Goal: Task Accomplishment & Management: Manage account settings

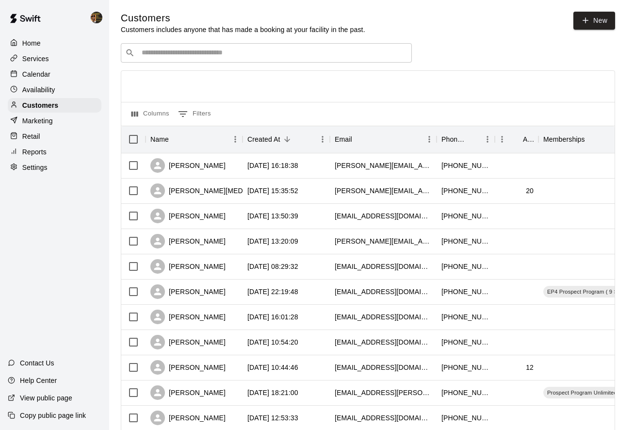
click at [81, 76] on div "Calendar" at bounding box center [55, 74] width 94 height 15
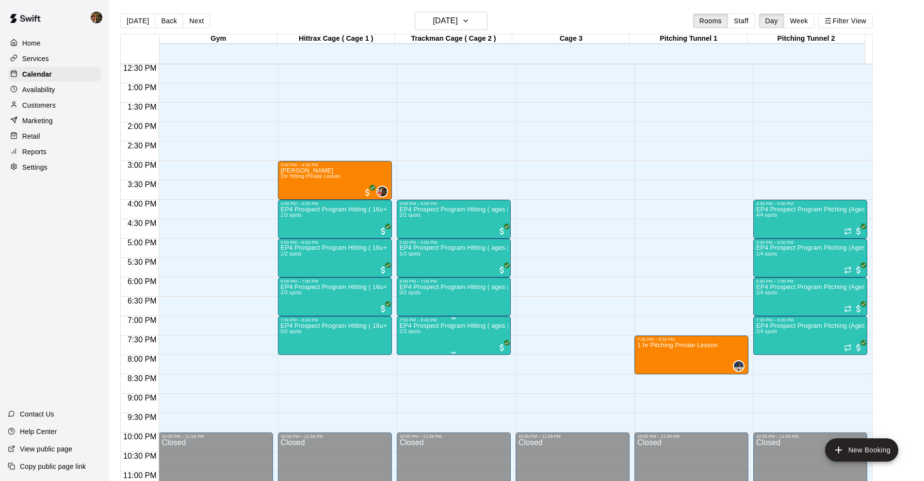
scroll to position [503, 0]
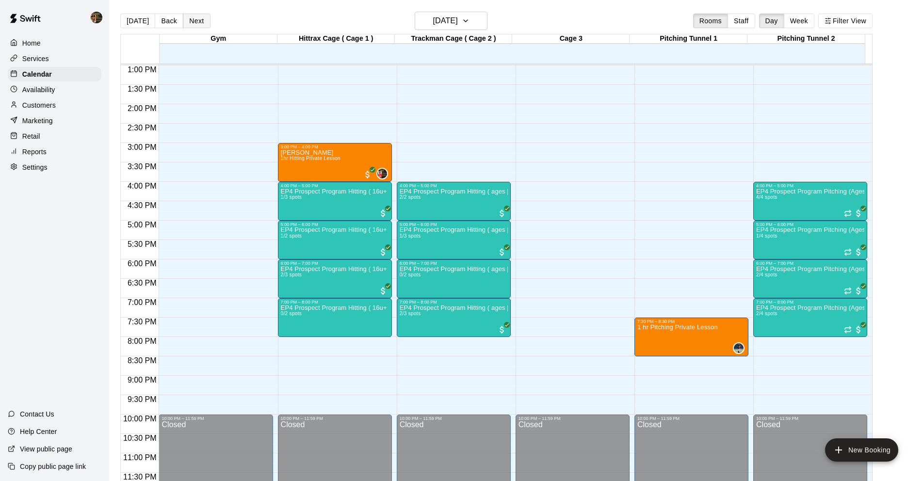
click at [202, 26] on button "Next" at bounding box center [196, 21] width 27 height 15
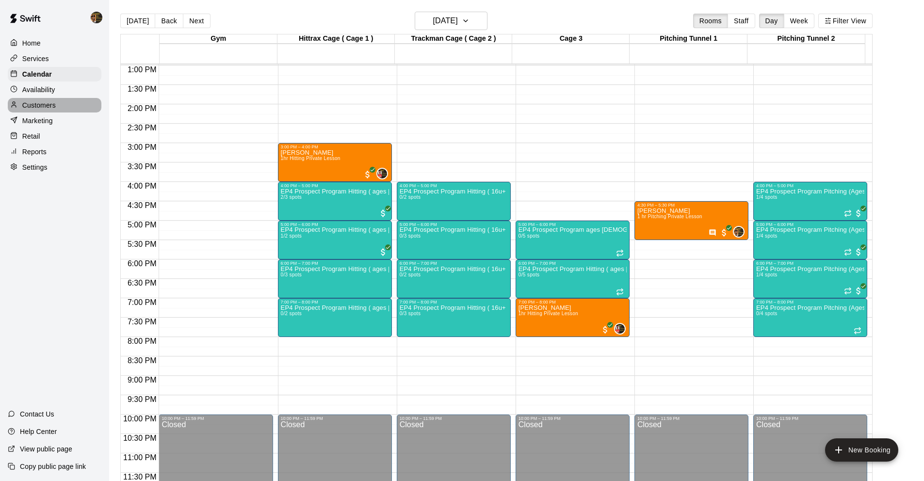
click at [76, 108] on div "Customers" at bounding box center [55, 105] width 94 height 15
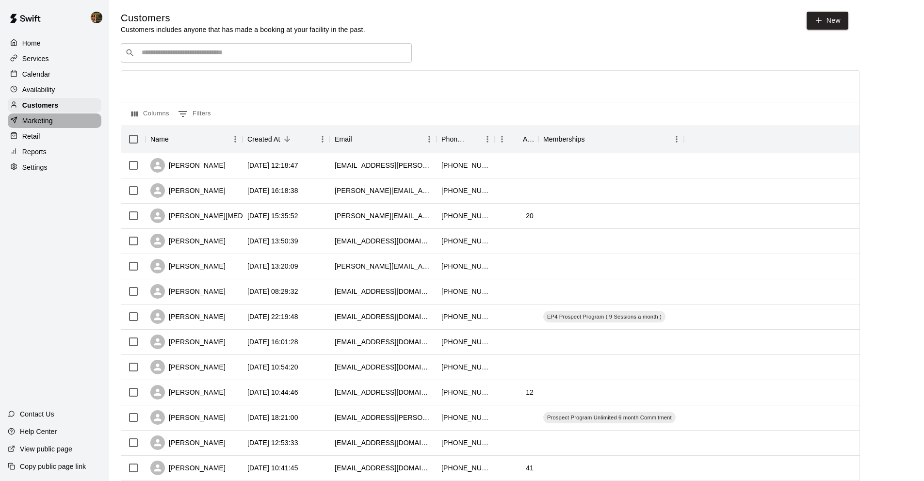
click at [42, 120] on p "Marketing" at bounding box center [37, 121] width 31 height 10
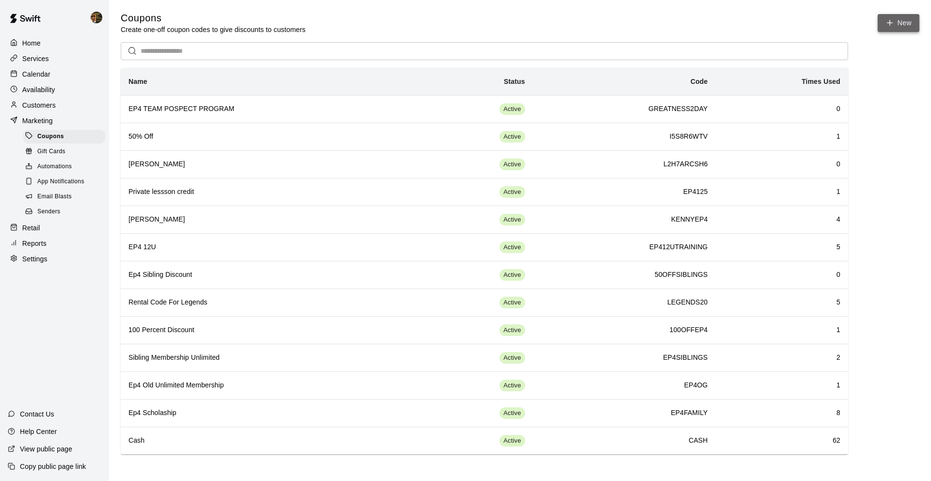
click at [617, 18] on button "New" at bounding box center [899, 23] width 42 height 18
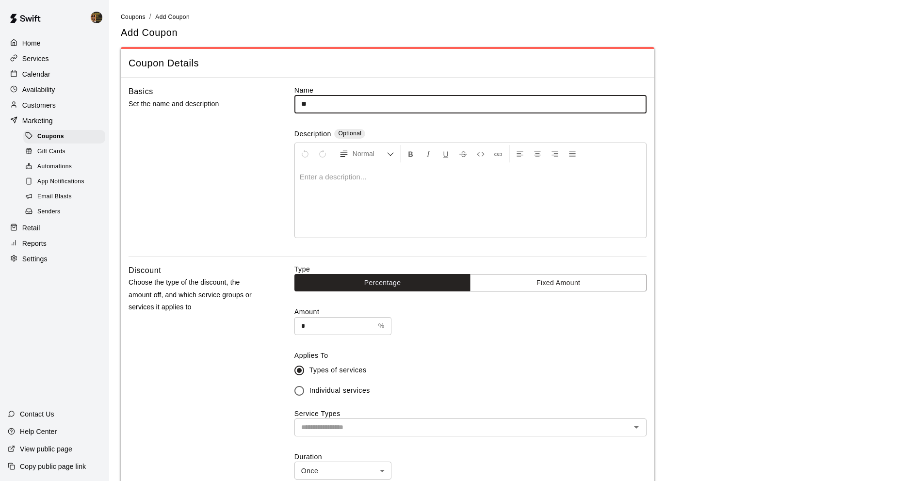
type input "*"
type input "**********"
click at [352, 332] on input "*" at bounding box center [334, 326] width 80 height 18
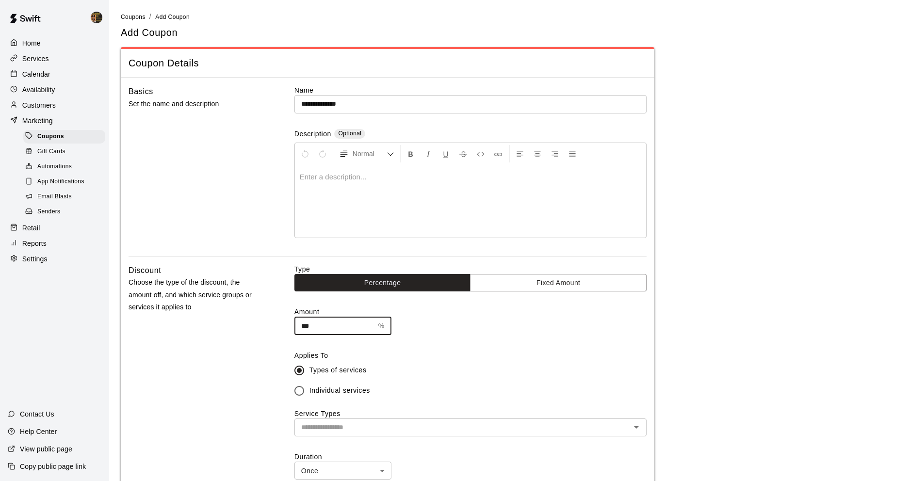
type input "***"
click at [481, 328] on div "Amount *** % ​" at bounding box center [470, 321] width 352 height 28
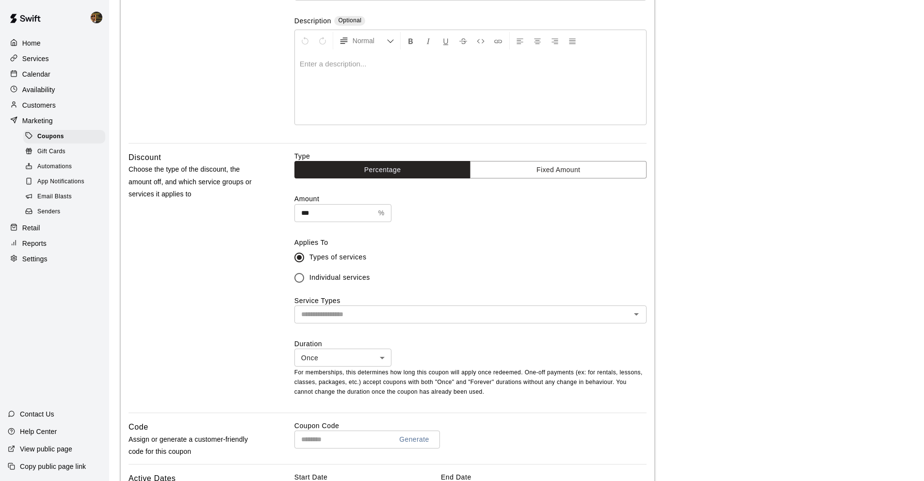
scroll to position [119, 0]
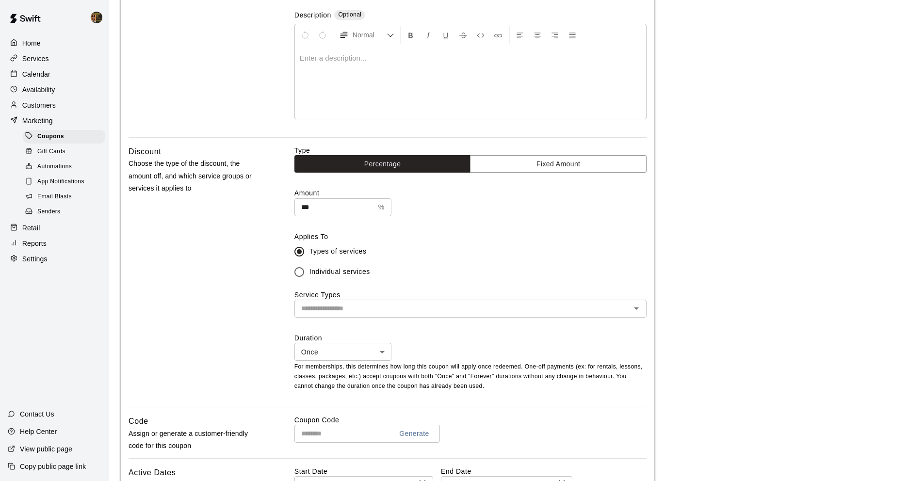
click at [363, 274] on span "Individual services" at bounding box center [339, 272] width 61 height 10
click at [367, 307] on input "text" at bounding box center [462, 309] width 330 height 12
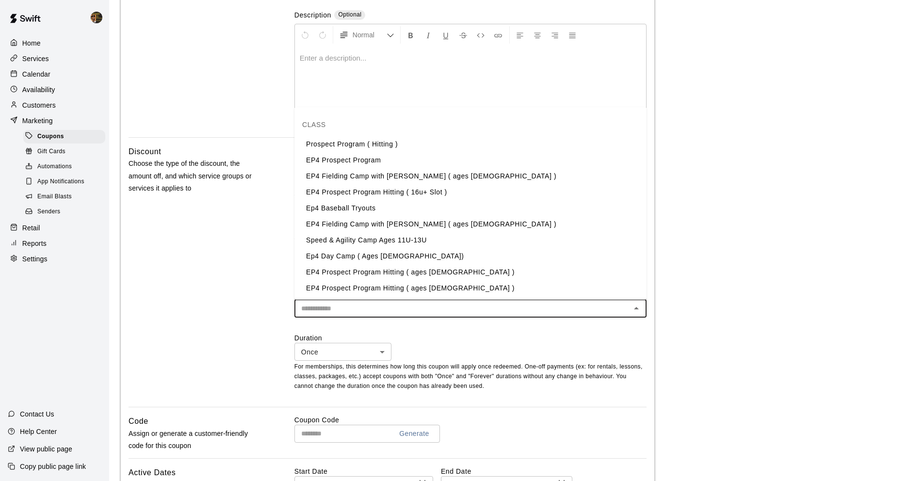
scroll to position [387, 0]
click at [378, 151] on li "Prospect Program ( Hitting )" at bounding box center [470, 145] width 352 height 16
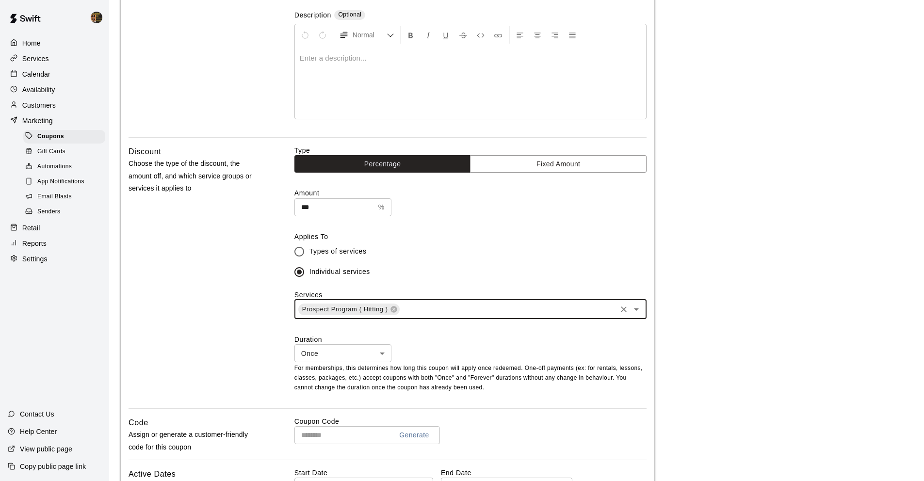
click at [424, 303] on input "text" at bounding box center [508, 309] width 214 height 12
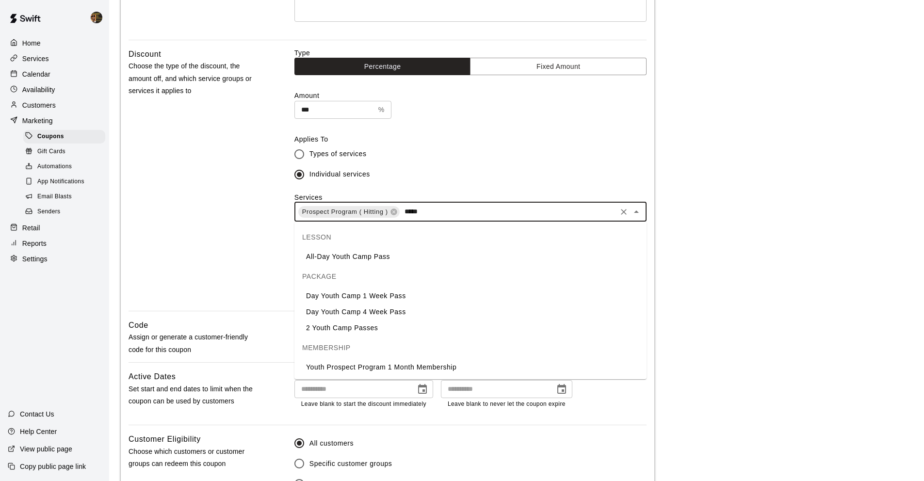
scroll to position [216, 0]
click at [458, 210] on input "*****" at bounding box center [508, 212] width 214 height 12
type input "*****"
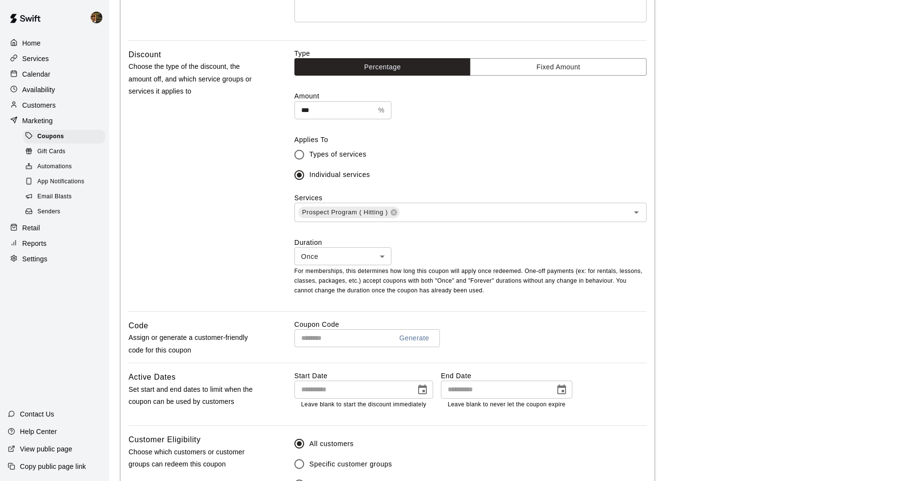
click at [174, 159] on div "Discount Choose the type of the discount, the amount off, and which service gro…" at bounding box center [196, 180] width 135 height 263
click at [428, 210] on input "text" at bounding box center [508, 212] width 214 height 12
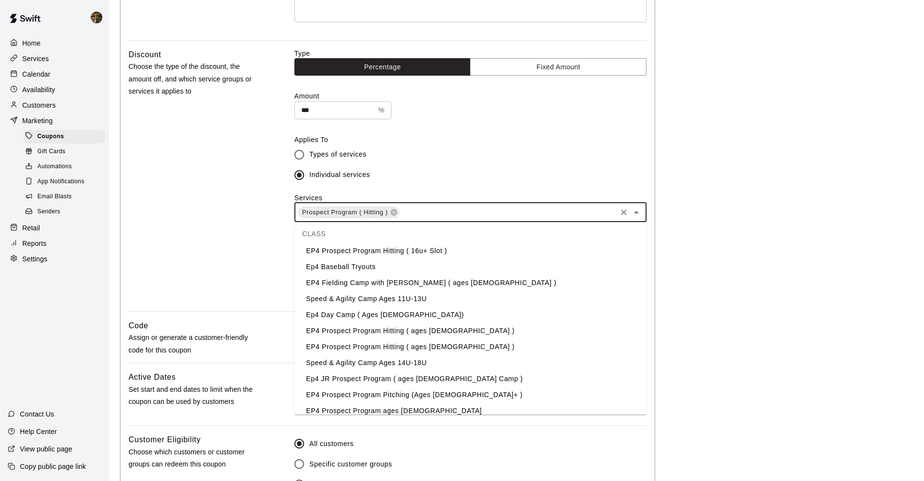
scroll to position [468, 0]
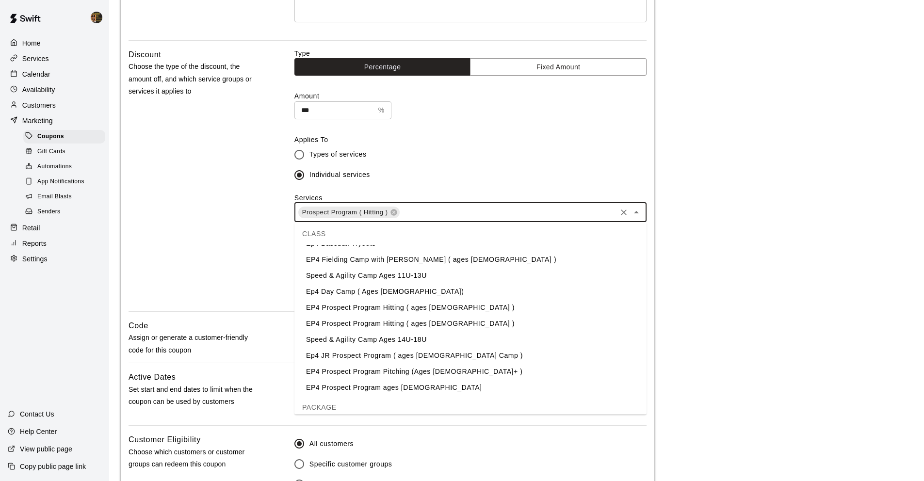
click at [364, 327] on li "EP4 Prospect Program Hitting ( ages [DEMOGRAPHIC_DATA] )" at bounding box center [470, 324] width 352 height 16
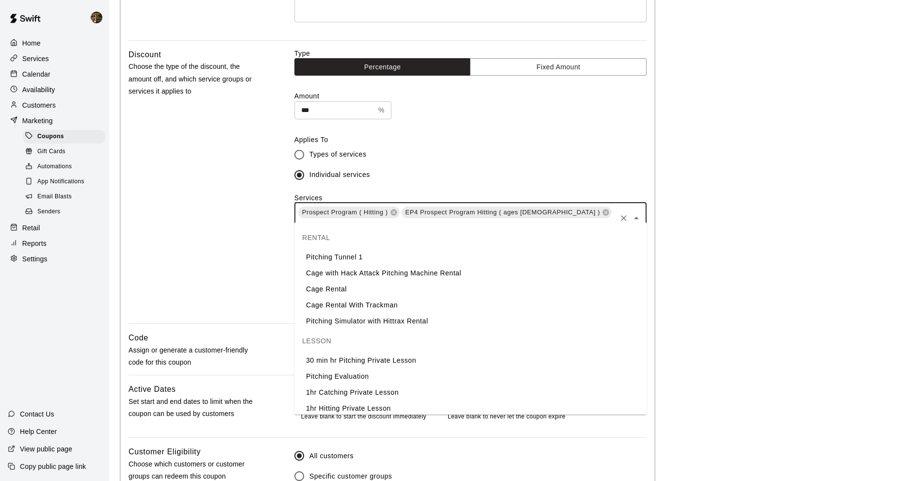
click at [570, 219] on input "text" at bounding box center [456, 225] width 318 height 12
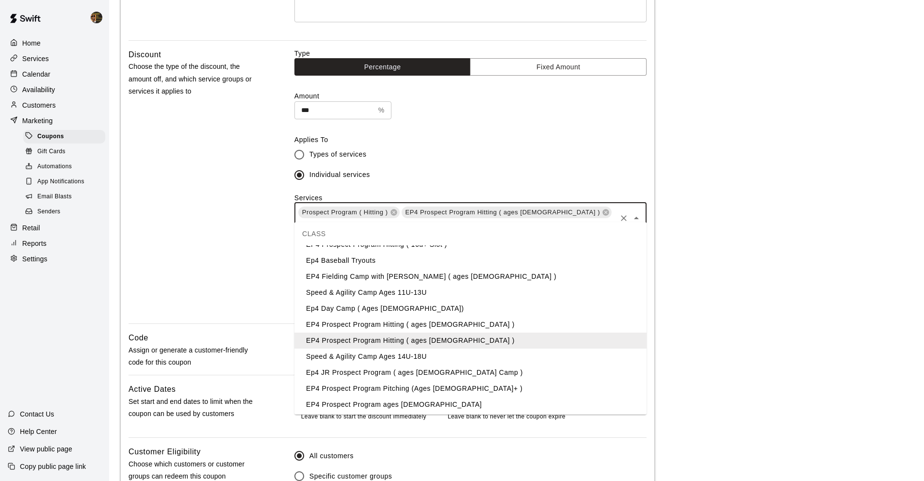
scroll to position [453, 0]
click at [393, 399] on li "EP4 Prospect Program ages [DEMOGRAPHIC_DATA]" at bounding box center [470, 403] width 352 height 16
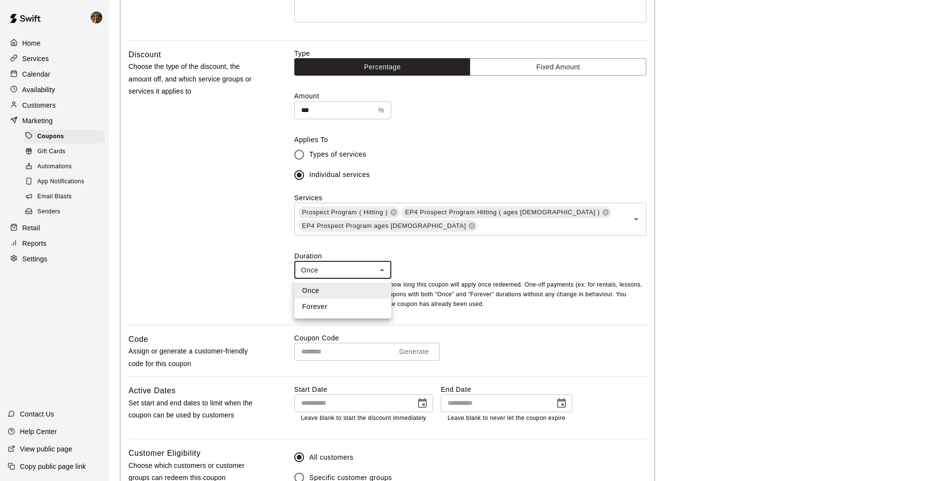
click at [381, 270] on body "**********" at bounding box center [465, 212] width 931 height 857
click at [401, 258] on div at bounding box center [465, 240] width 931 height 481
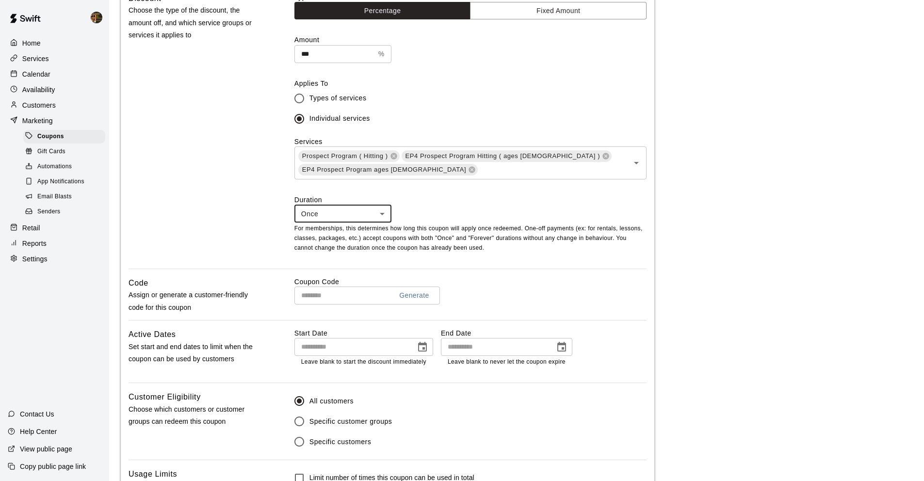
scroll to position [274, 0]
click at [336, 301] on input "text" at bounding box center [339, 294] width 90 height 18
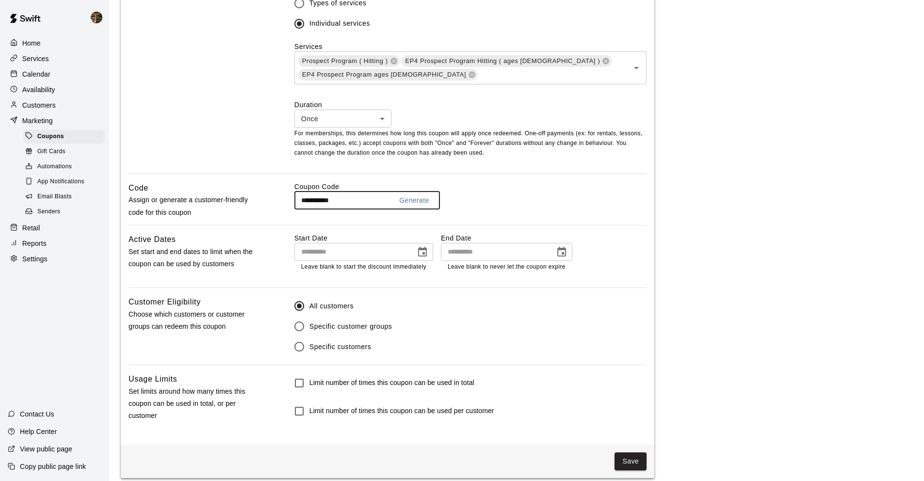
scroll to position [376, 0]
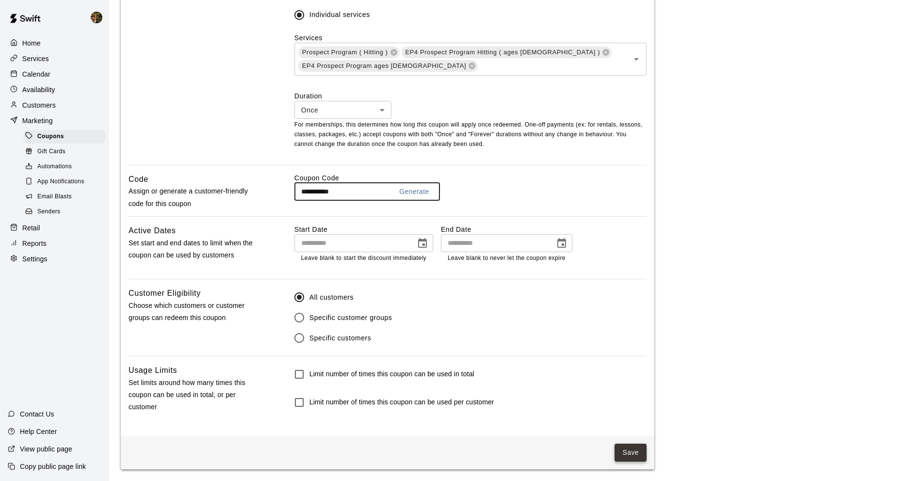
type input "**********"
click at [617, 429] on button "Save" at bounding box center [631, 453] width 32 height 18
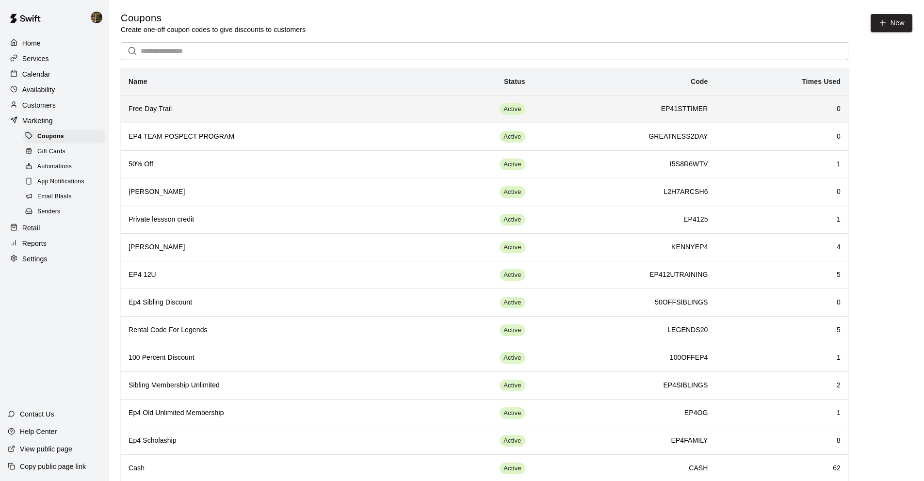
click at [193, 104] on h6 "Free Day Trail" at bounding box center [269, 109] width 281 height 11
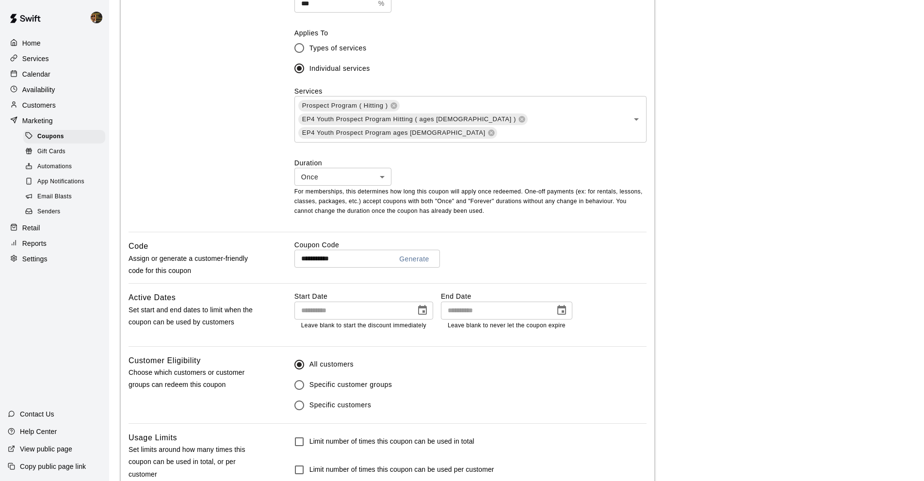
scroll to position [445, 0]
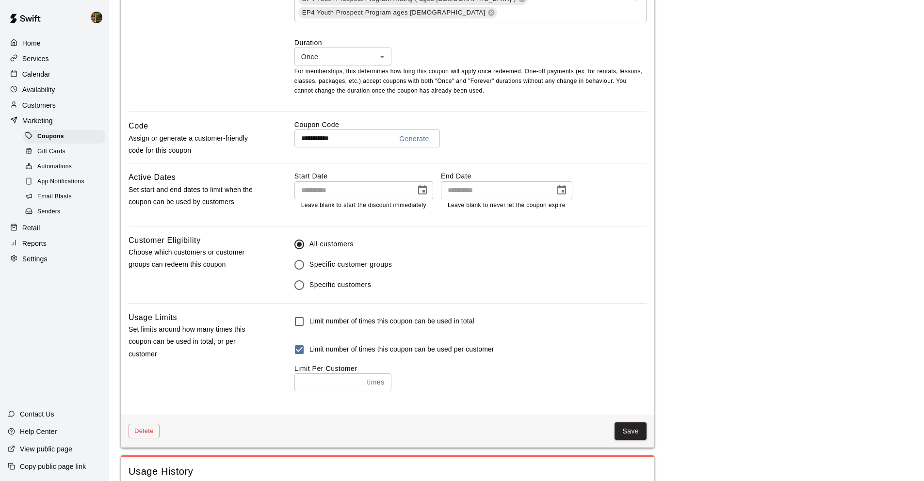
click at [304, 373] on input "*" at bounding box center [328, 382] width 69 height 18
click at [360, 373] on input "*" at bounding box center [330, 382] width 72 height 18
type input "*"
click at [360, 373] on input "*" at bounding box center [330, 382] width 72 height 18
click at [617, 422] on button "Save" at bounding box center [631, 431] width 32 height 18
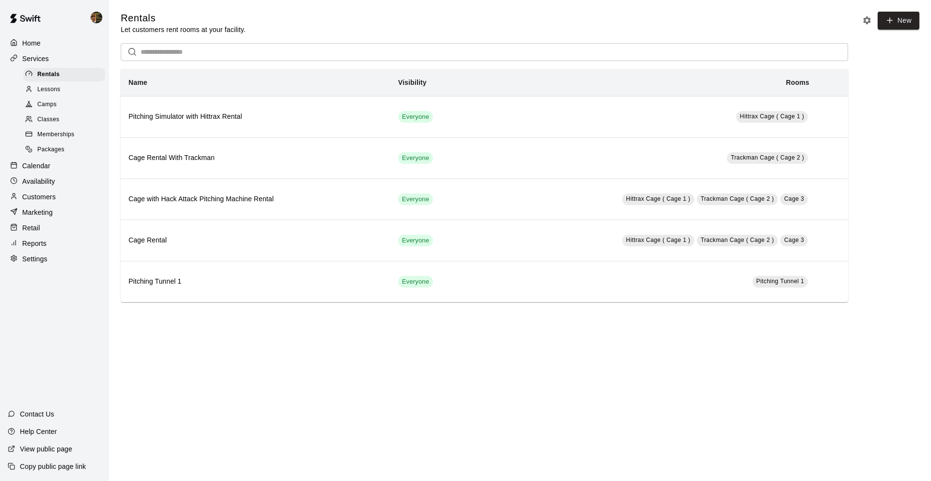
click at [66, 115] on div "Classes" at bounding box center [64, 120] width 82 height 14
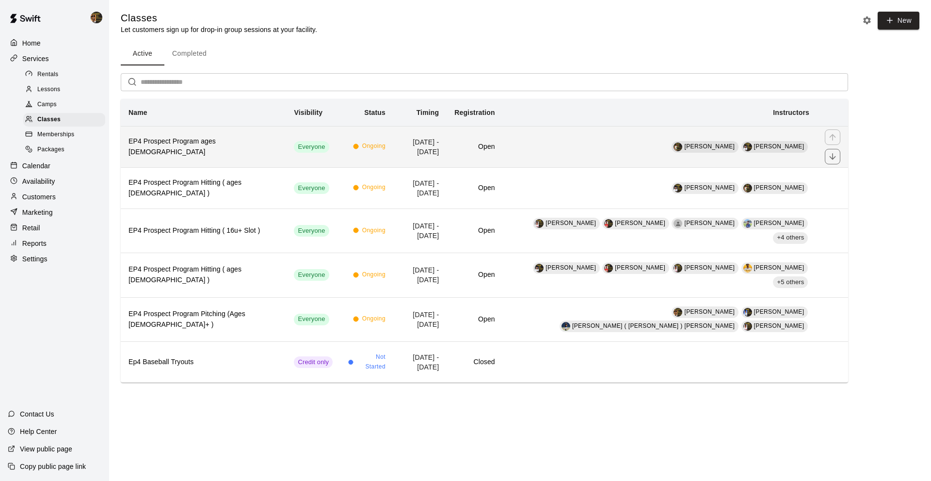
click at [152, 147] on h6 "EP4 Prospect Program ages [DEMOGRAPHIC_DATA]" at bounding box center [204, 146] width 150 height 21
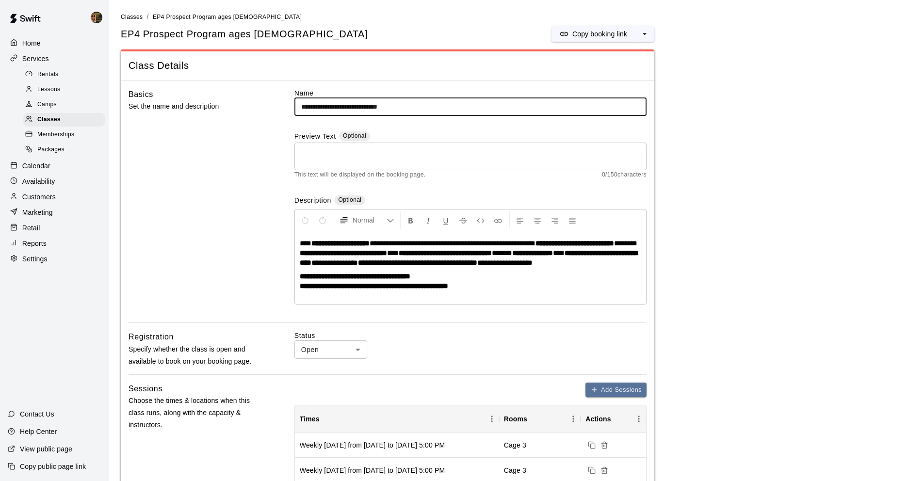
click at [316, 112] on input "**********" at bounding box center [470, 107] width 352 height 18
click at [314, 106] on input "**********" at bounding box center [470, 107] width 352 height 18
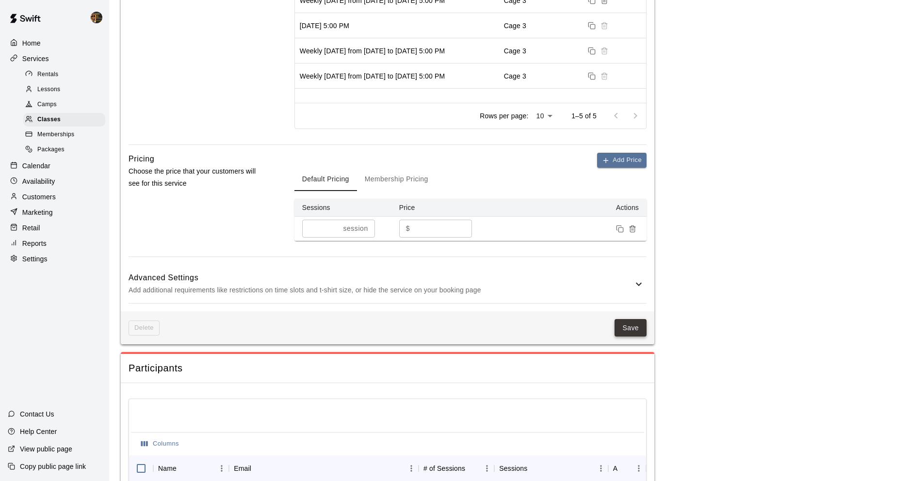
type input "**********"
click at [630, 328] on button "Save" at bounding box center [631, 328] width 32 height 18
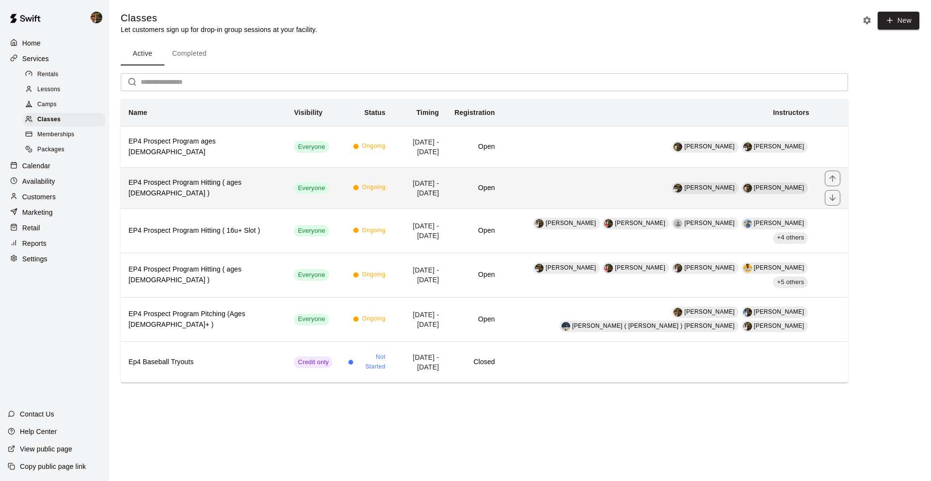
click at [150, 183] on h6 "EP4 Prospect Program Hitting ( ages [DEMOGRAPHIC_DATA] )" at bounding box center [204, 188] width 150 height 21
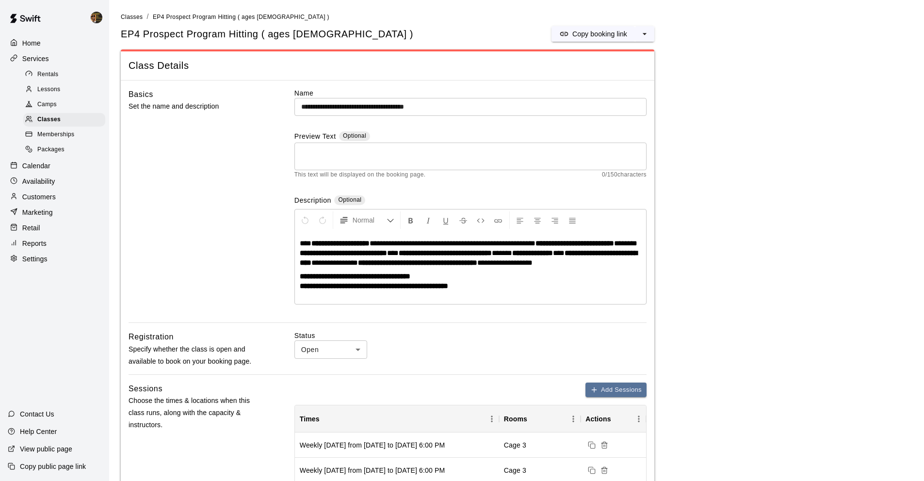
click at [316, 109] on input "**********" at bounding box center [470, 107] width 352 height 18
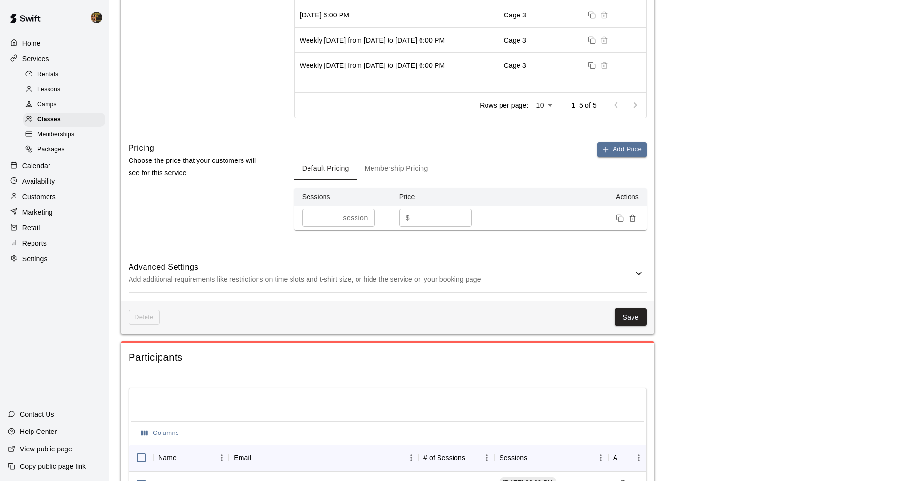
scroll to position [483, 0]
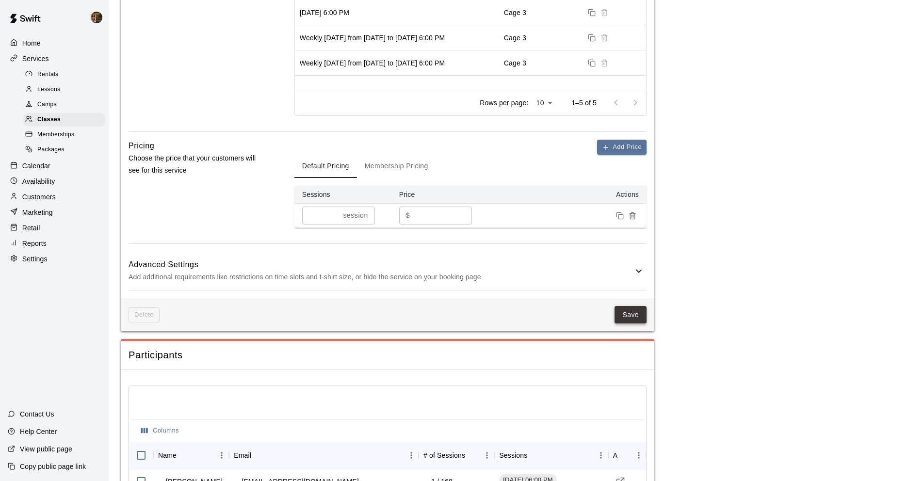
type input "**********"
click at [639, 323] on button "Save" at bounding box center [631, 315] width 32 height 18
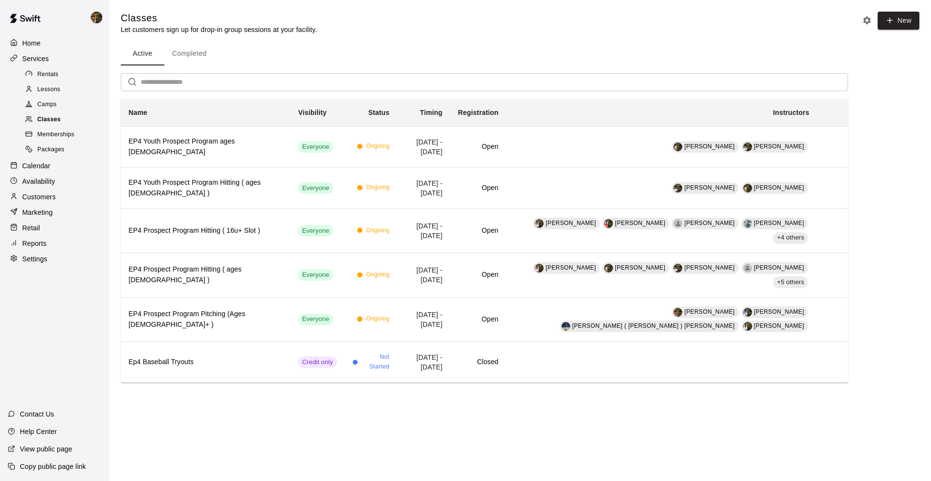
click at [51, 119] on span "Classes" at bounding box center [48, 120] width 23 height 10
click at [25, 63] on div "Services" at bounding box center [55, 58] width 94 height 15
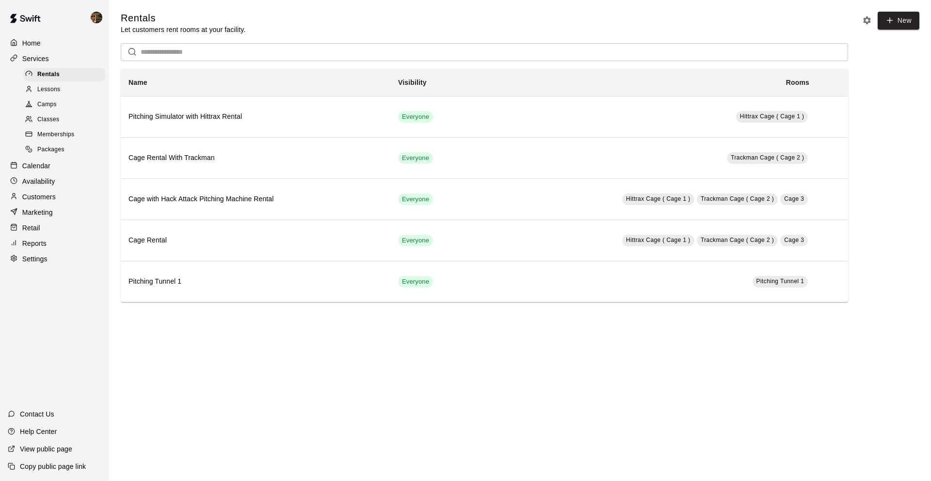
click at [31, 167] on p "Calendar" at bounding box center [36, 166] width 28 height 10
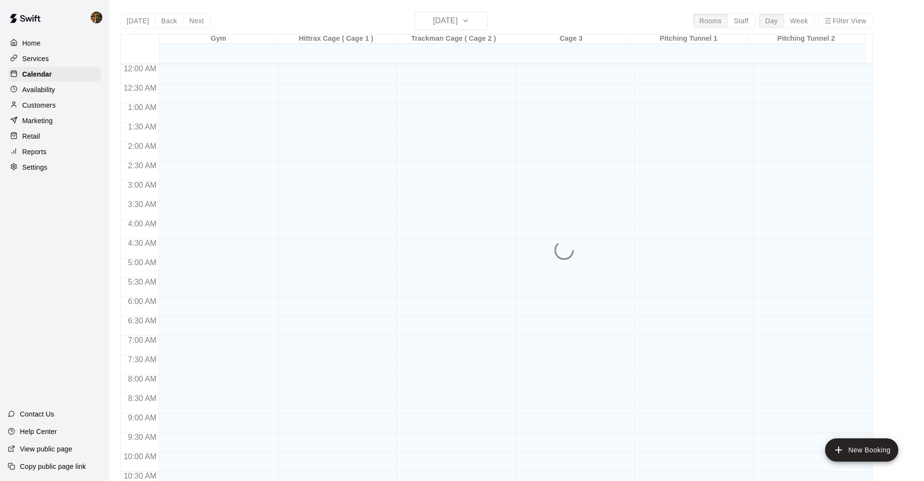
scroll to position [474, 0]
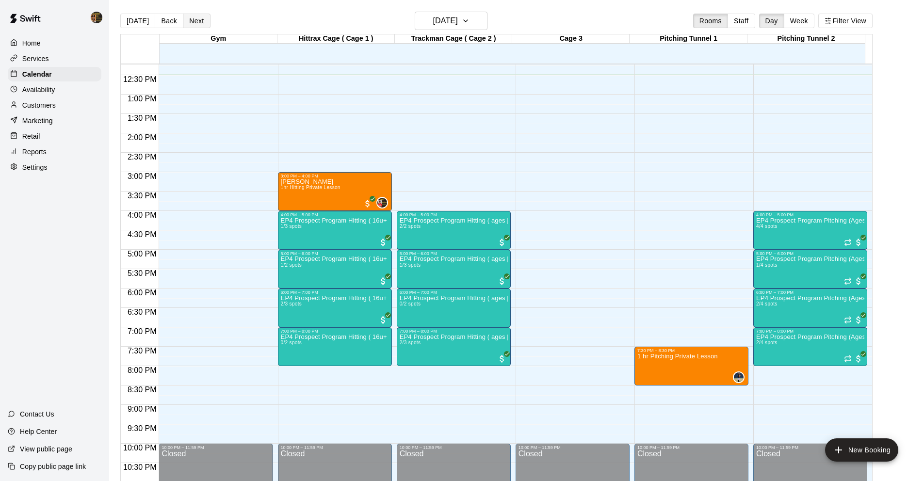
click at [194, 23] on button "Next" at bounding box center [196, 21] width 27 height 15
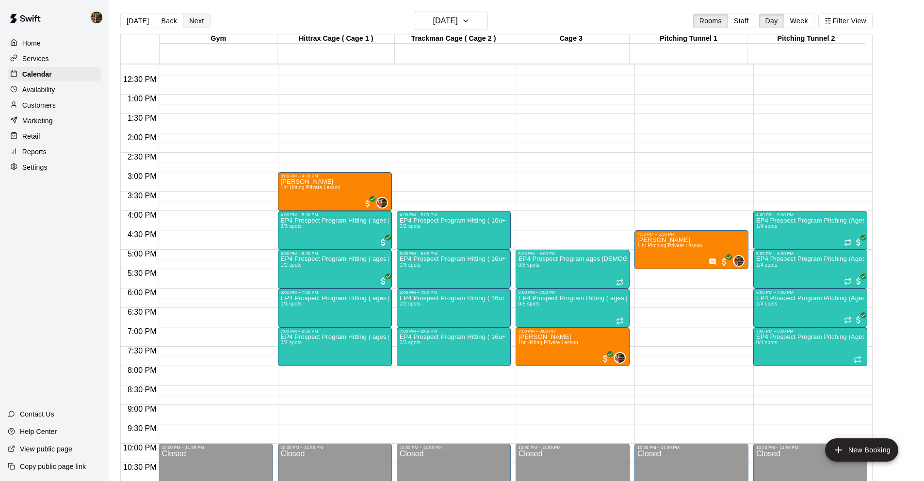
click at [194, 23] on button "Next" at bounding box center [196, 21] width 27 height 15
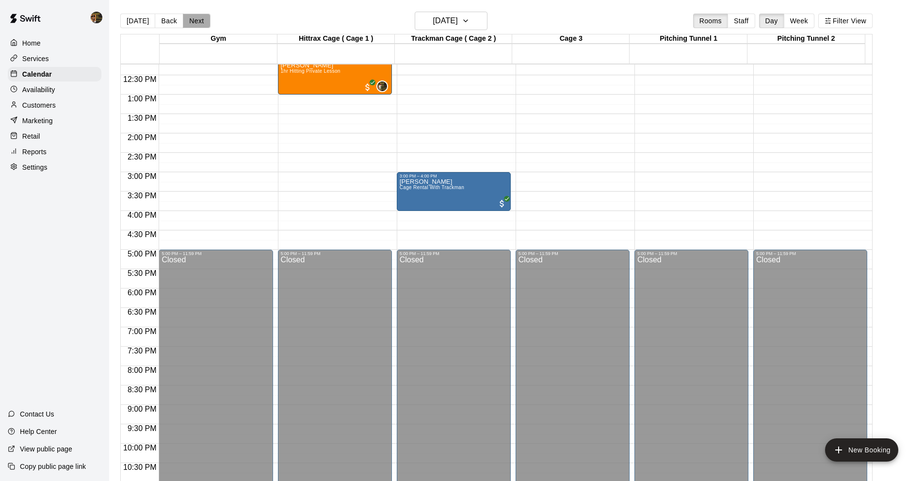
click at [193, 24] on button "Next" at bounding box center [196, 21] width 27 height 15
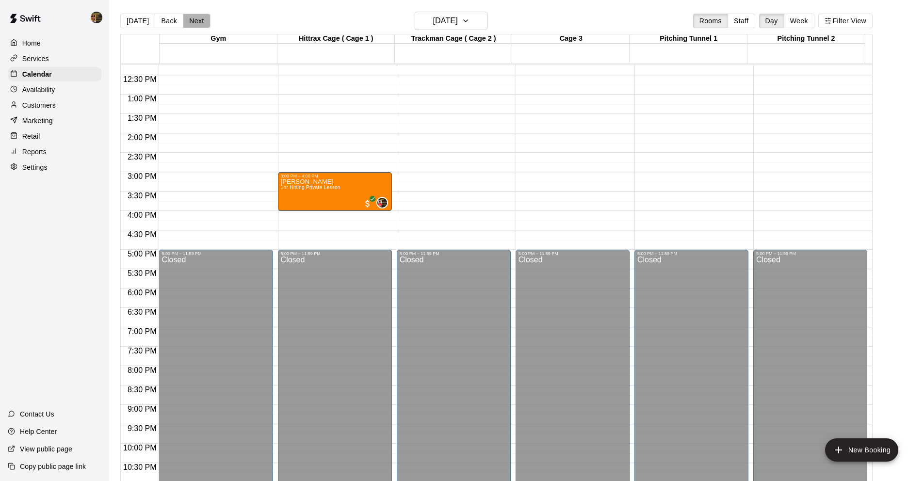
click at [194, 23] on button "Next" at bounding box center [196, 21] width 27 height 15
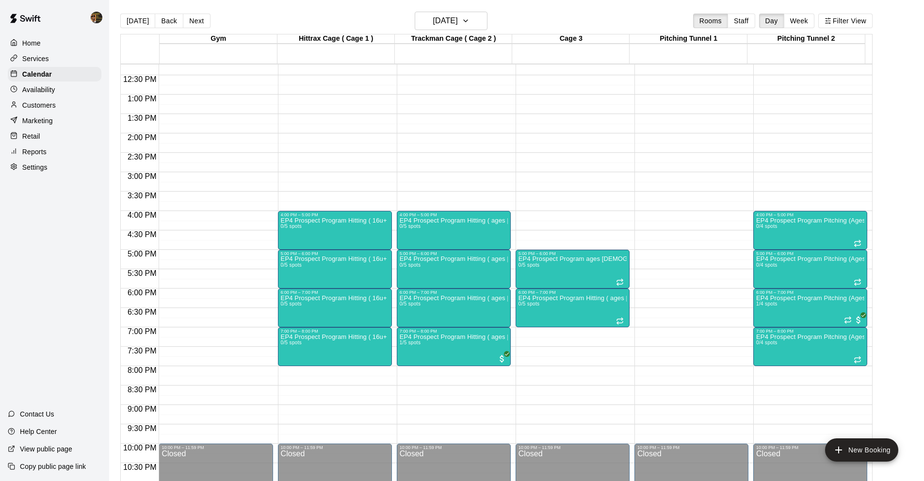
click at [55, 471] on div "Copy public page link" at bounding box center [54, 466] width 109 height 17
click at [54, 58] on div "Services" at bounding box center [55, 58] width 94 height 15
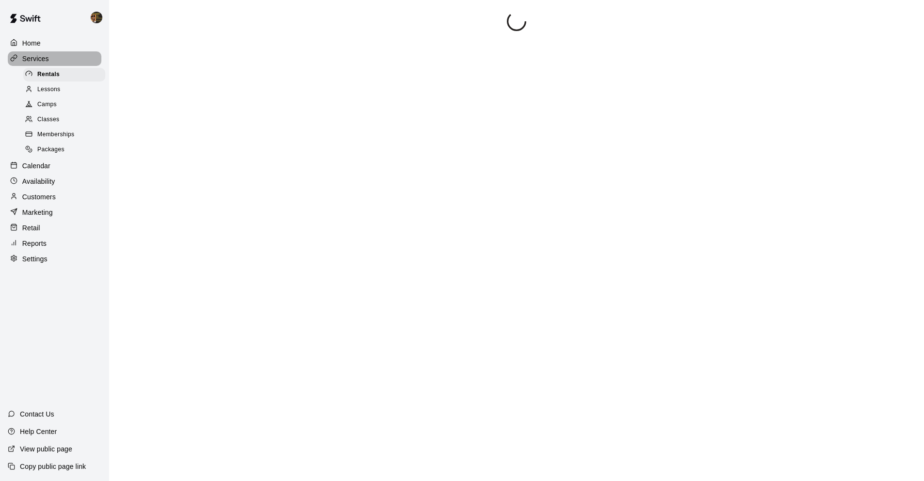
click at [54, 58] on div "Services" at bounding box center [55, 58] width 94 height 15
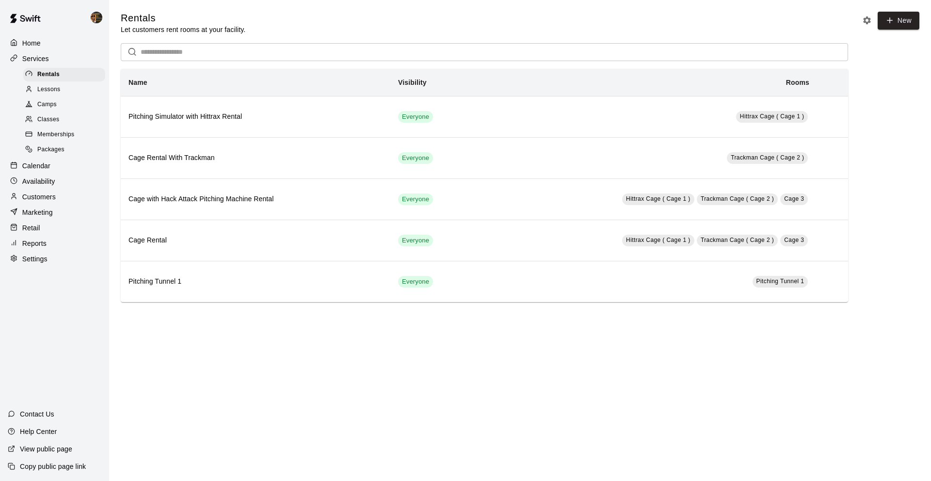
click at [41, 199] on p "Customers" at bounding box center [38, 197] width 33 height 10
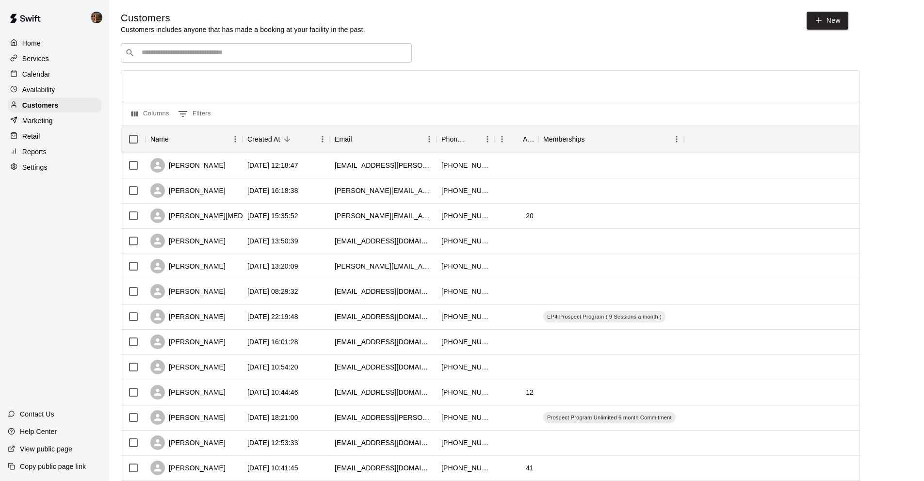
click at [206, 50] on input "Search customers by name or email" at bounding box center [273, 53] width 269 height 10
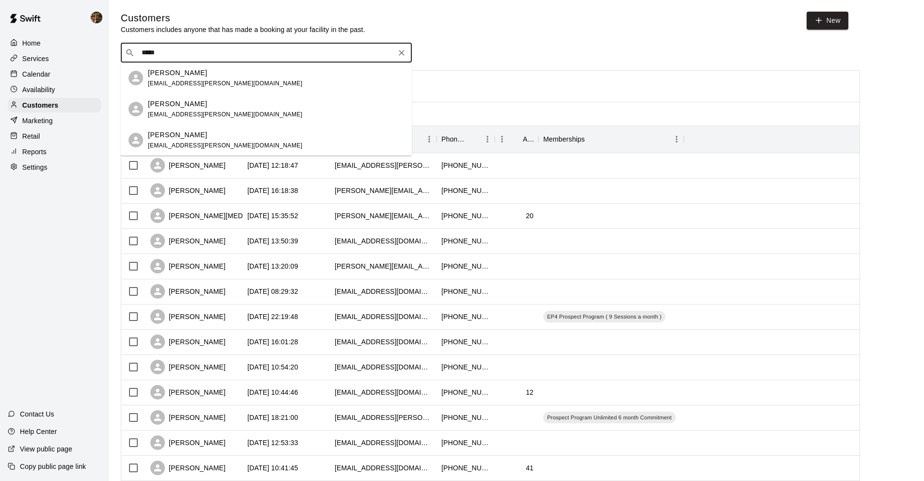
type input "******"
click at [183, 81] on span "[EMAIL_ADDRESS][PERSON_NAME][DOMAIN_NAME]" at bounding box center [225, 83] width 154 height 7
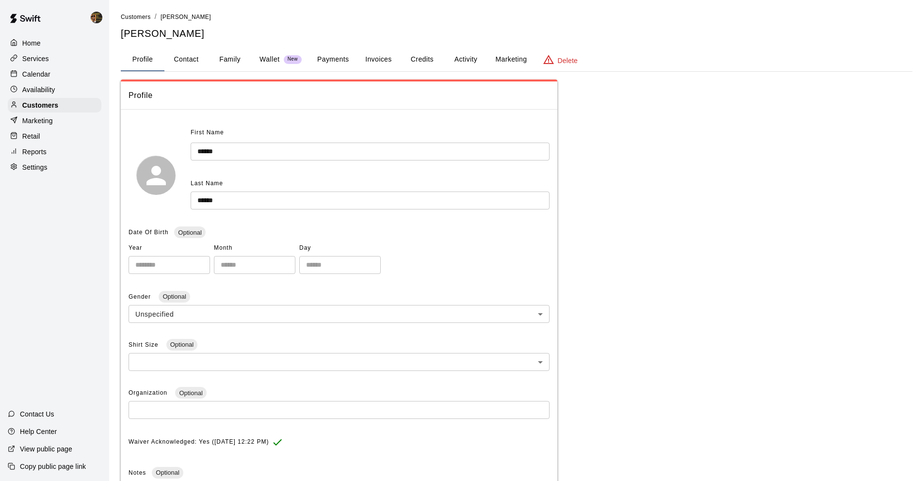
click at [454, 60] on button "Activity" at bounding box center [466, 59] width 44 height 23
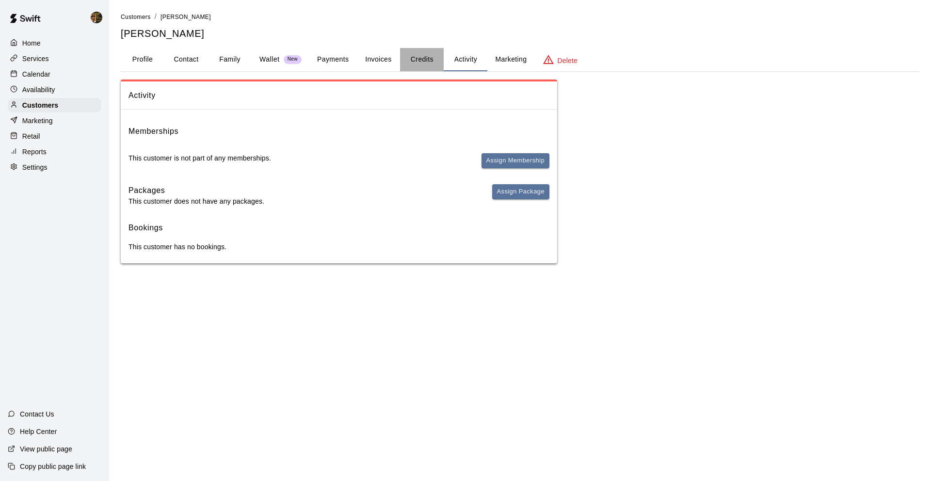
click at [413, 64] on button "Credits" at bounding box center [422, 59] width 44 height 23
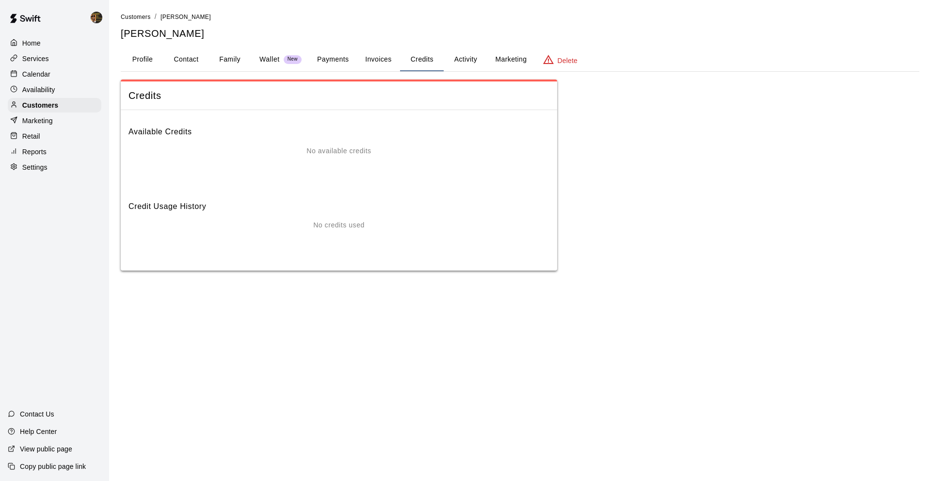
click at [65, 89] on div "Availability" at bounding box center [55, 89] width 94 height 15
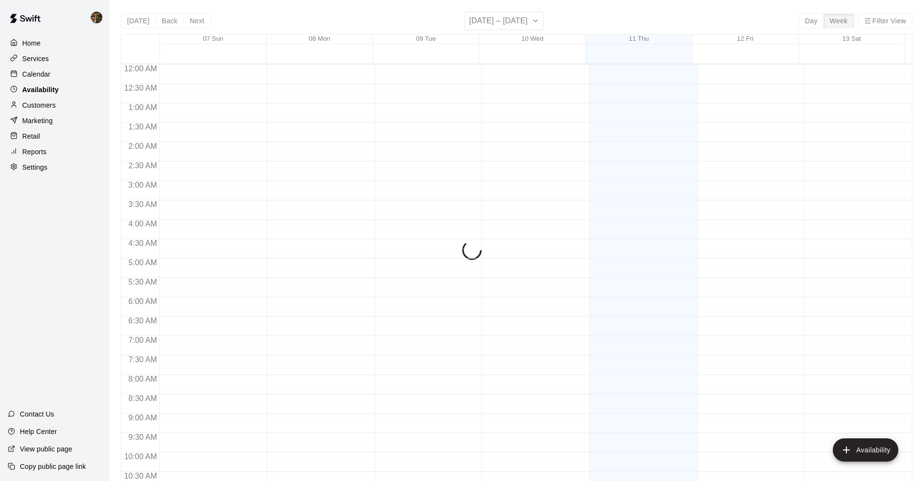
scroll to position [503, 0]
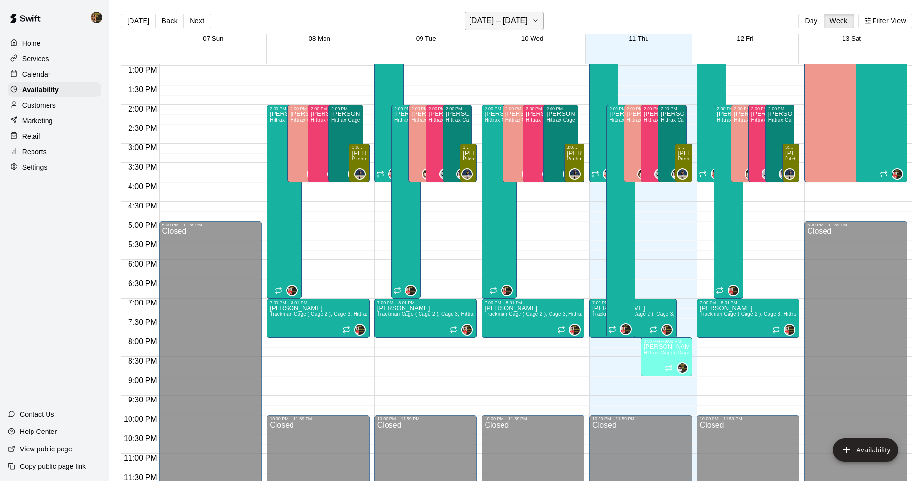
click at [503, 18] on h6 "September 07 – 13" at bounding box center [498, 21] width 59 height 14
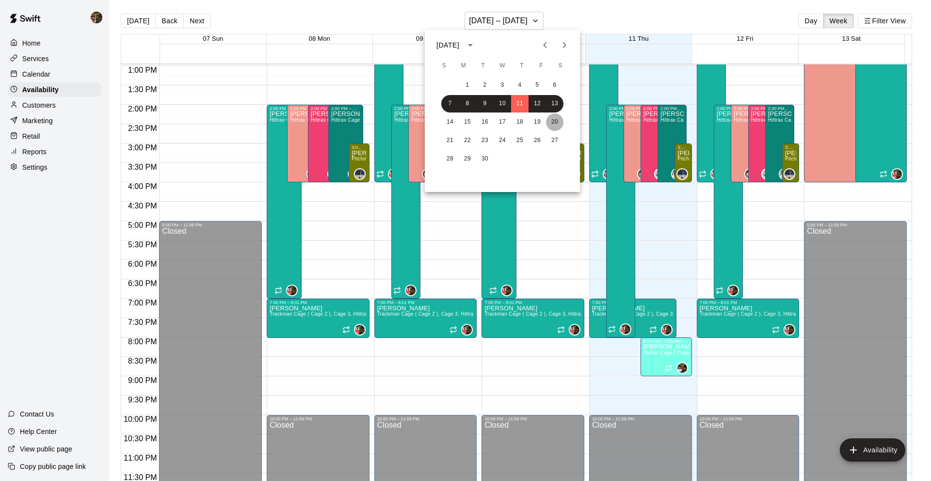
click at [549, 120] on button "20" at bounding box center [554, 121] width 17 height 17
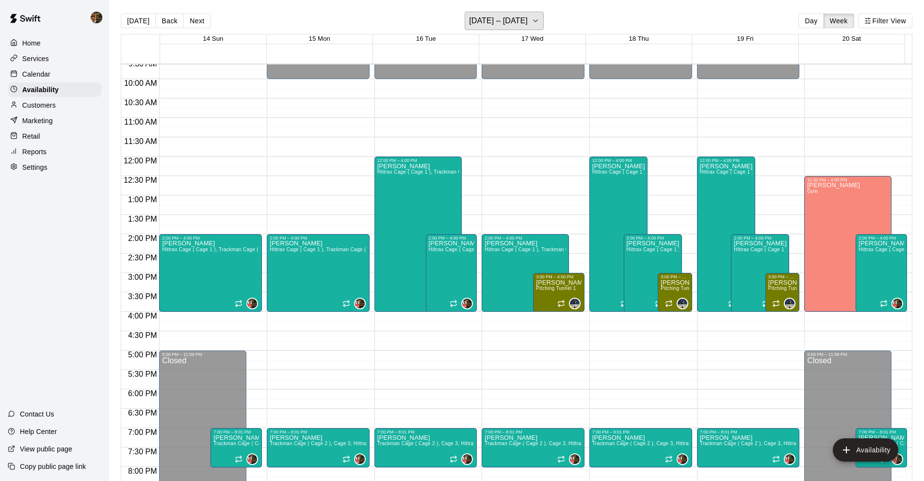
scroll to position [372, 0]
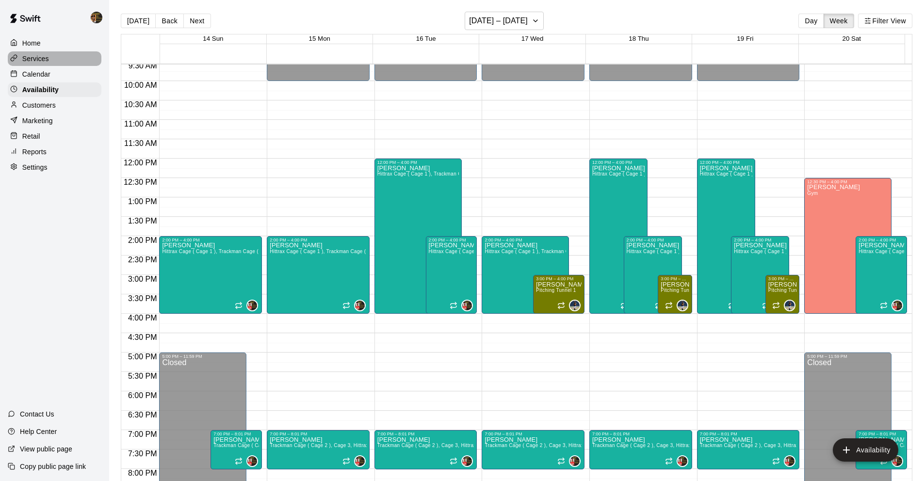
click at [65, 63] on div "Services" at bounding box center [55, 58] width 94 height 15
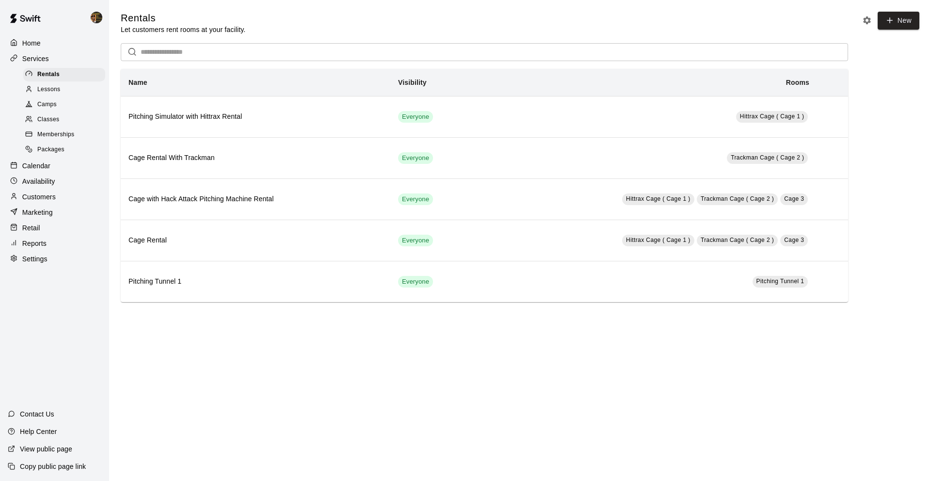
click at [72, 88] on div "Lessons" at bounding box center [64, 90] width 82 height 14
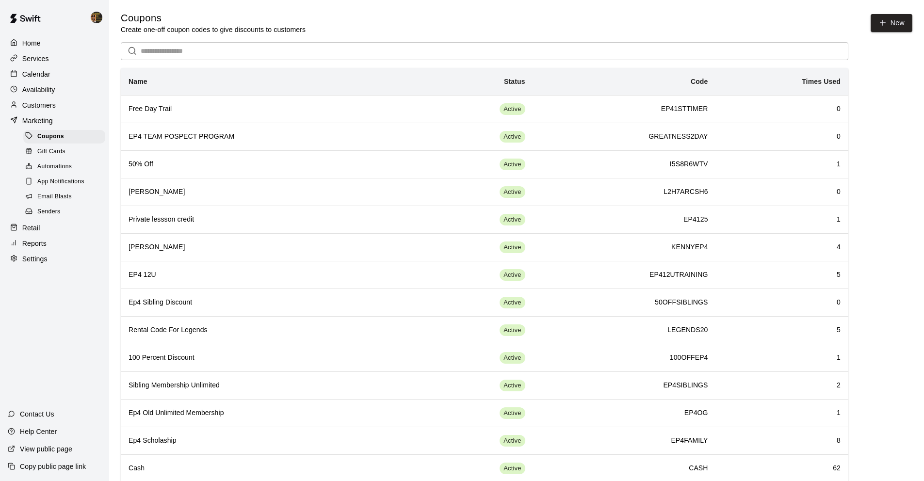
click at [50, 74] on p "Calendar" at bounding box center [36, 74] width 28 height 10
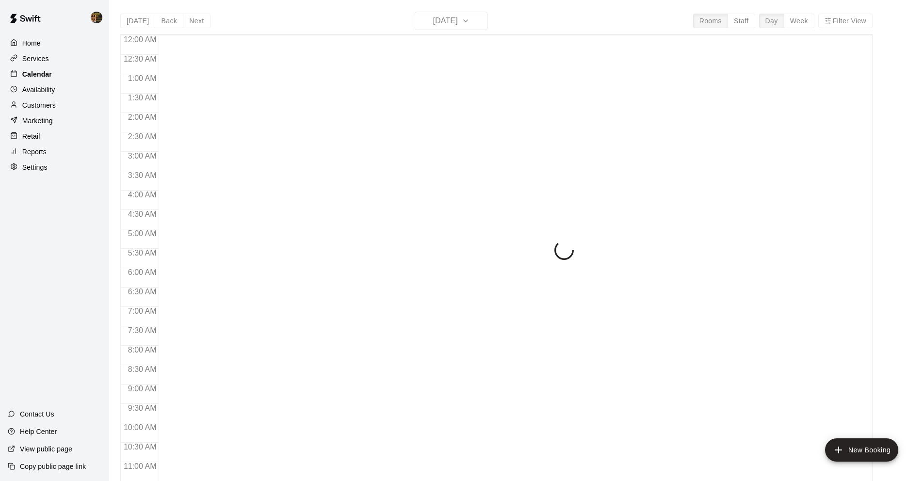
scroll to position [474, 0]
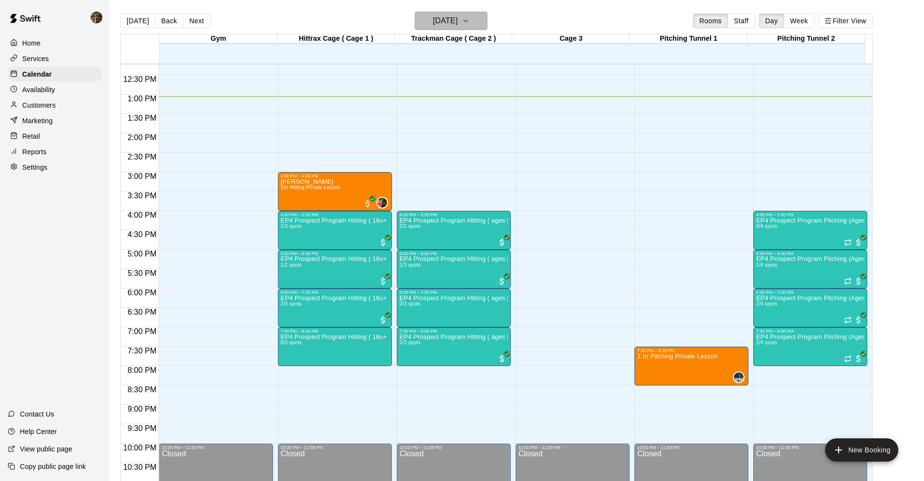
click at [455, 26] on h6 "[DATE]" at bounding box center [445, 21] width 25 height 14
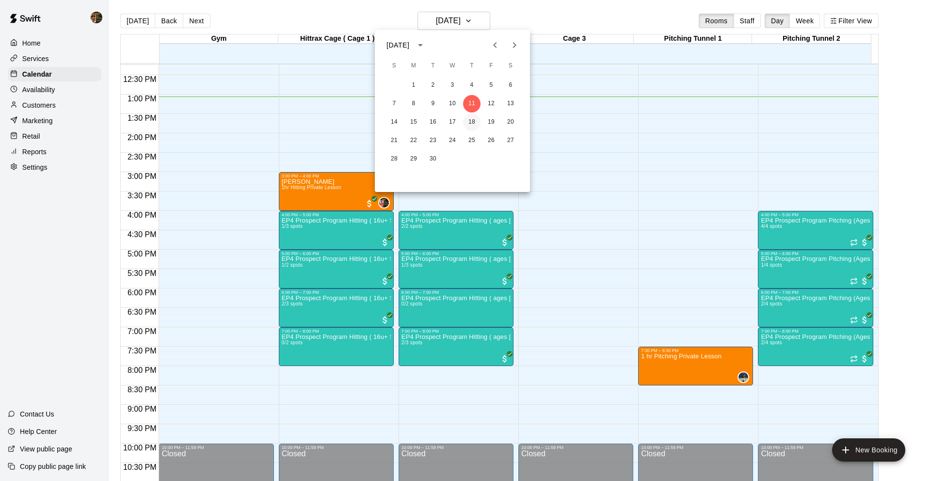
click at [474, 115] on button "18" at bounding box center [471, 121] width 17 height 17
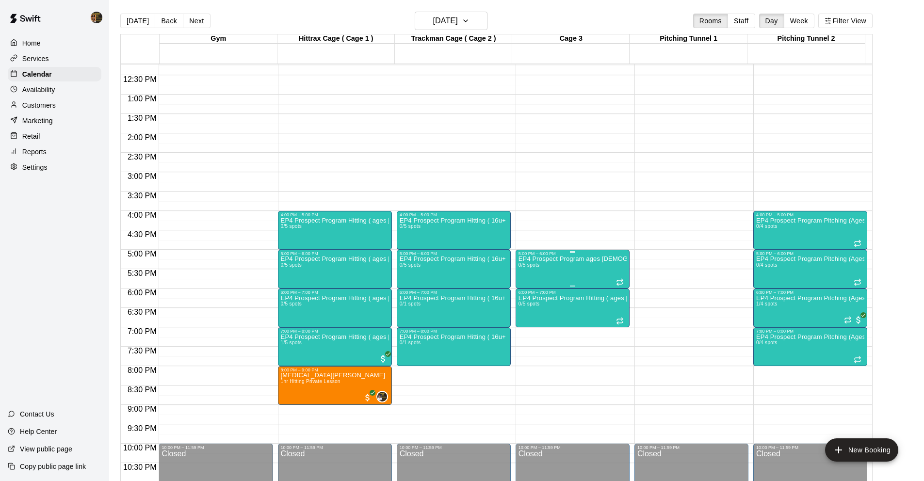
click at [559, 259] on p "EP4 Prospect Program ages [DEMOGRAPHIC_DATA]" at bounding box center [572, 259] width 108 height 0
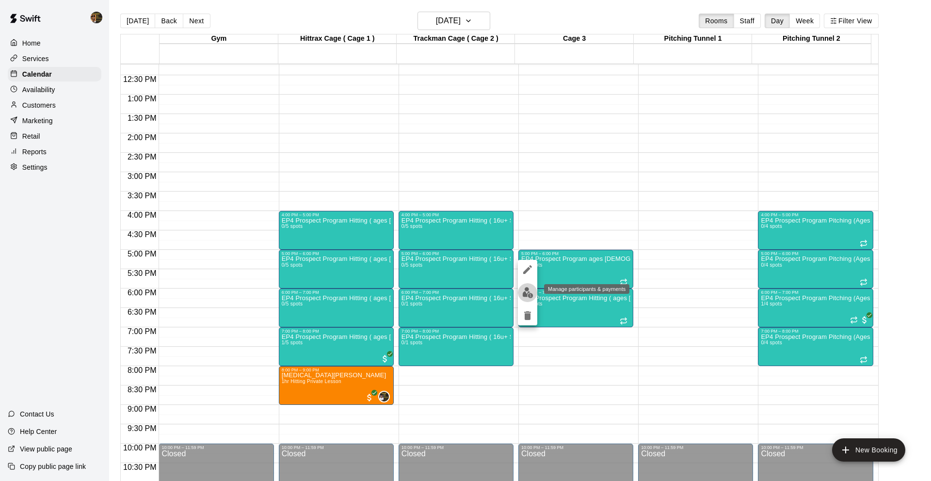
click at [531, 292] on img "edit" at bounding box center [527, 292] width 11 height 11
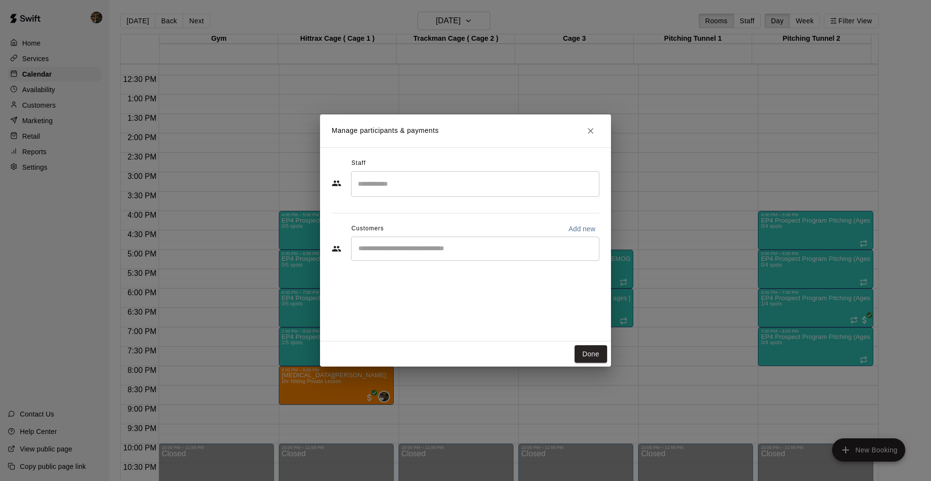
click at [427, 259] on div "​" at bounding box center [475, 249] width 248 height 24
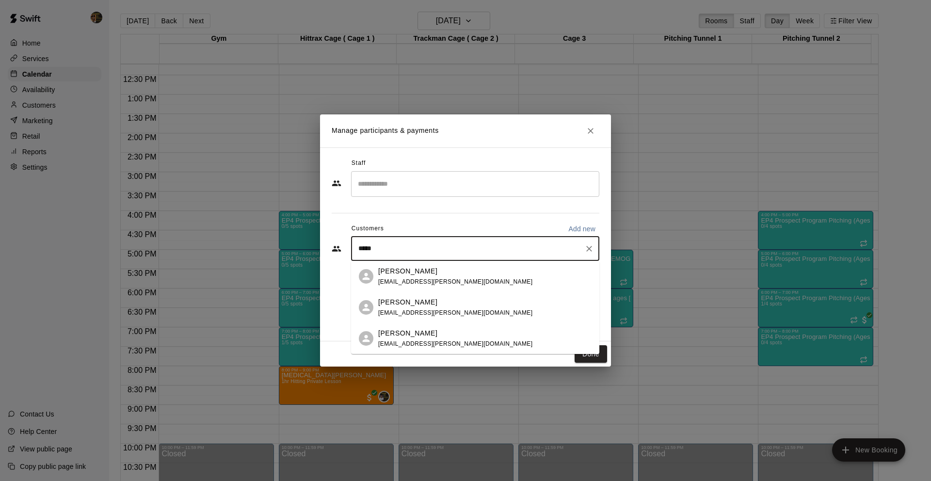
type input "******"
click at [475, 303] on div "[PERSON_NAME] [EMAIL_ADDRESS][PERSON_NAME][DOMAIN_NAME]" at bounding box center [484, 307] width 213 height 21
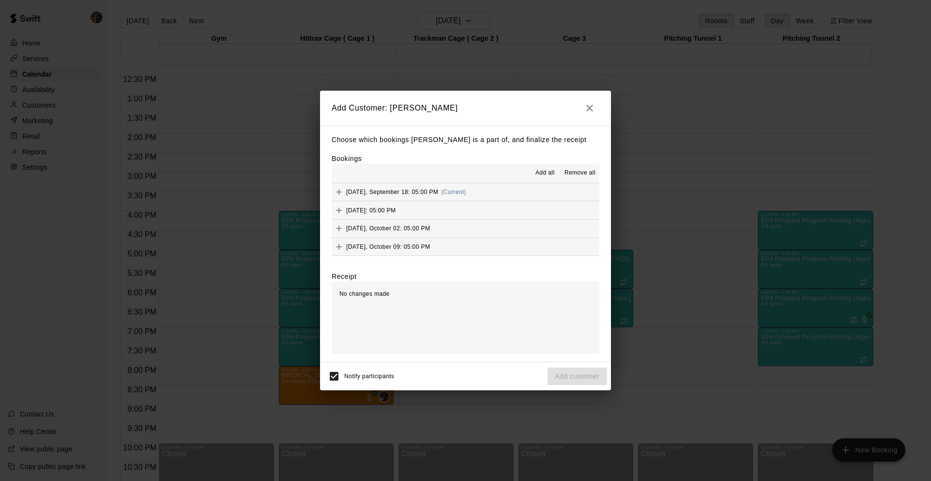
click at [432, 197] on div "[DATE], September 18: 05:00 PM (Current)" at bounding box center [399, 192] width 134 height 15
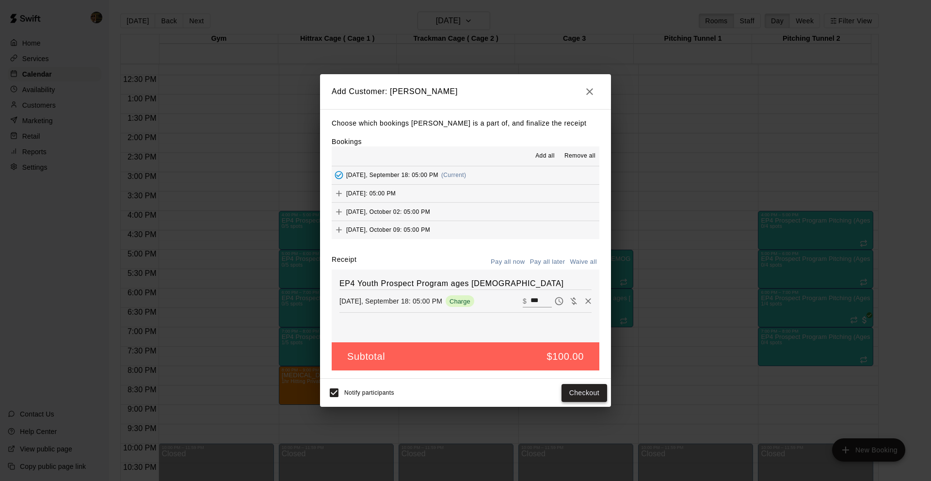
click at [589, 392] on button "Checkout" at bounding box center [585, 393] width 46 height 18
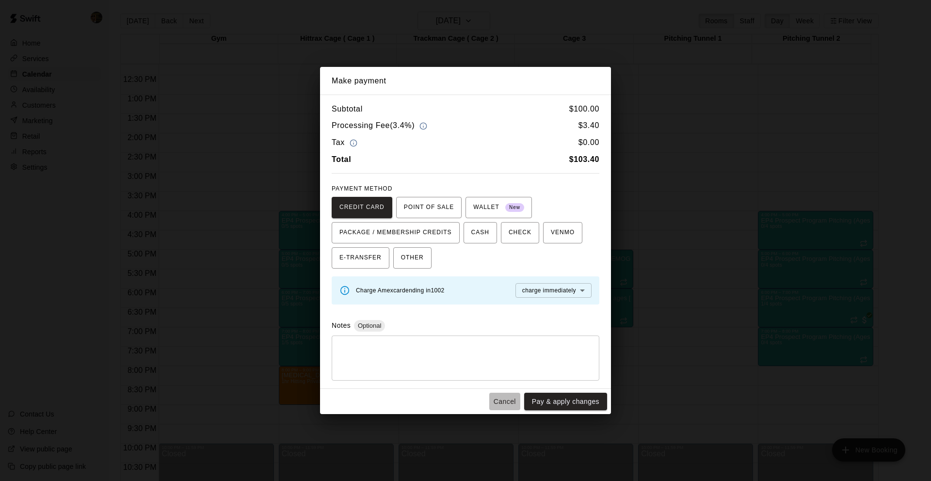
click at [498, 405] on button "Cancel" at bounding box center [504, 402] width 31 height 18
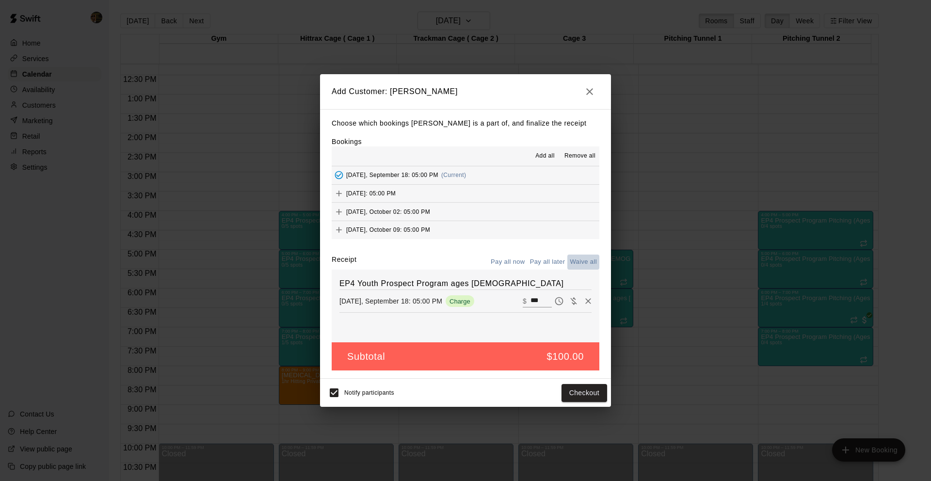
click at [573, 260] on button "Waive all" at bounding box center [583, 262] width 32 height 15
type input "*"
click at [585, 396] on button "Add customer" at bounding box center [578, 393] width 60 height 18
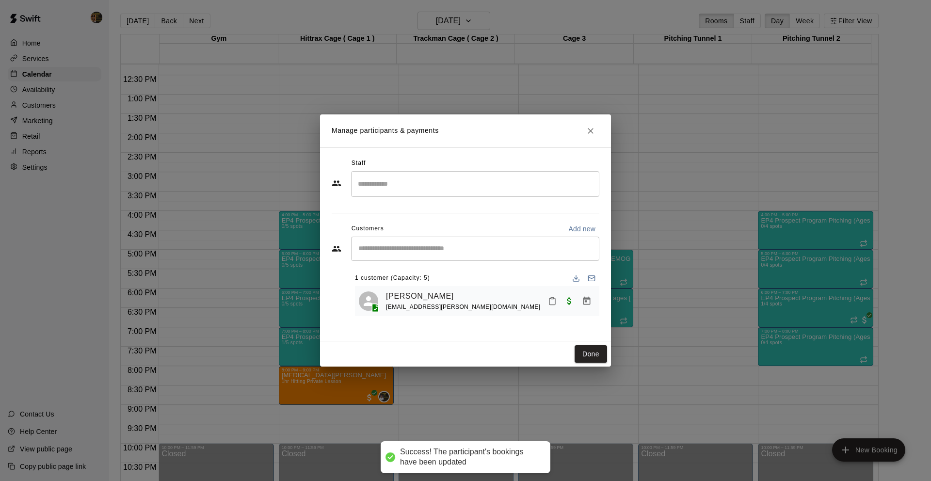
click at [628, 312] on div "Manage participants & payments Staff ​ Customers Add new ​ 1 customer (Capacity…" at bounding box center [465, 240] width 931 height 481
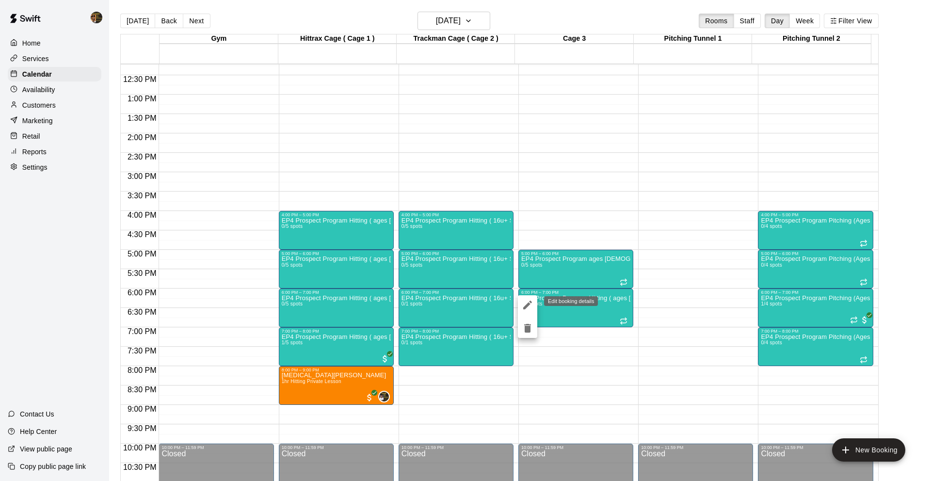
click at [530, 306] on icon "edit" at bounding box center [528, 305] width 12 height 12
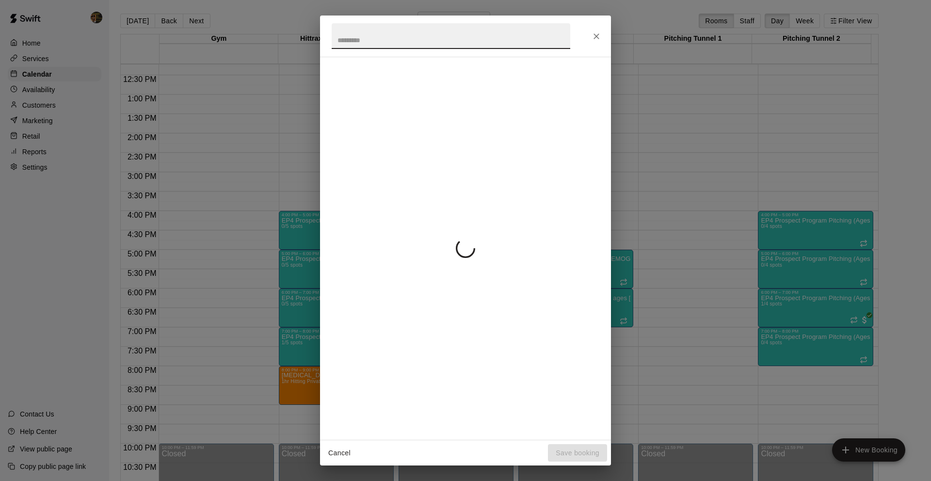
click at [600, 38] on icon "Close" at bounding box center [597, 37] width 10 height 10
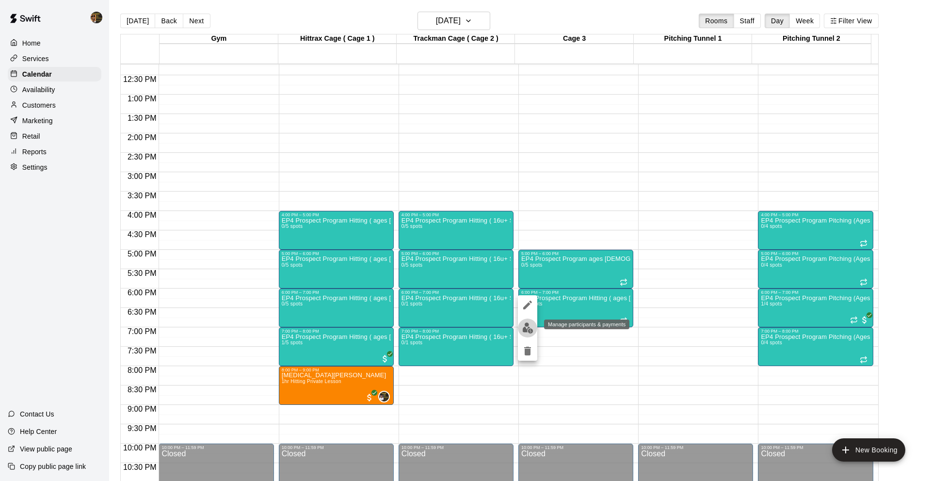
click at [529, 327] on img "edit" at bounding box center [527, 328] width 11 height 11
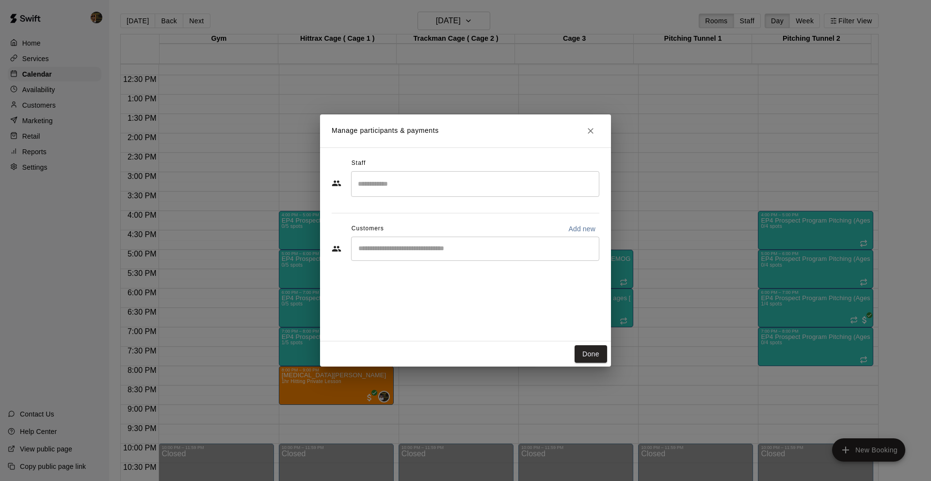
click at [453, 269] on div "Staff ​ Customers Add new ​" at bounding box center [466, 213] width 268 height 115
click at [452, 257] on div "​" at bounding box center [475, 249] width 248 height 24
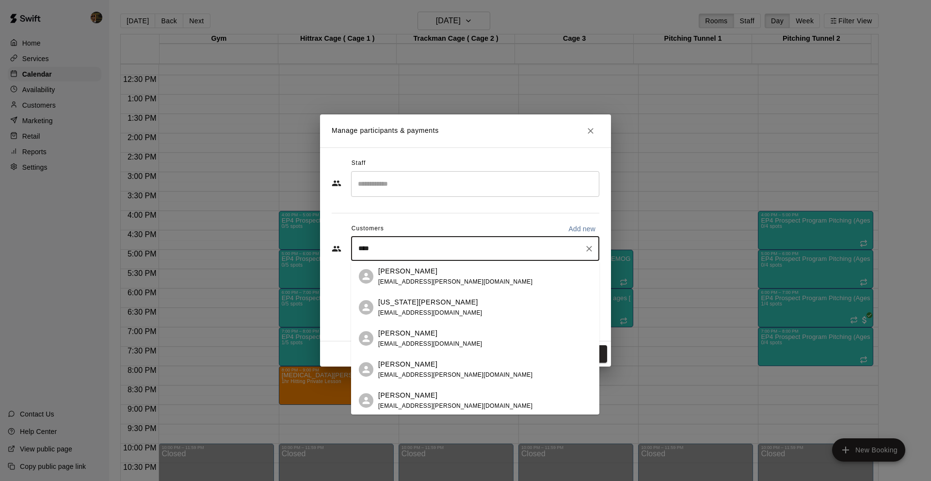
type input "*****"
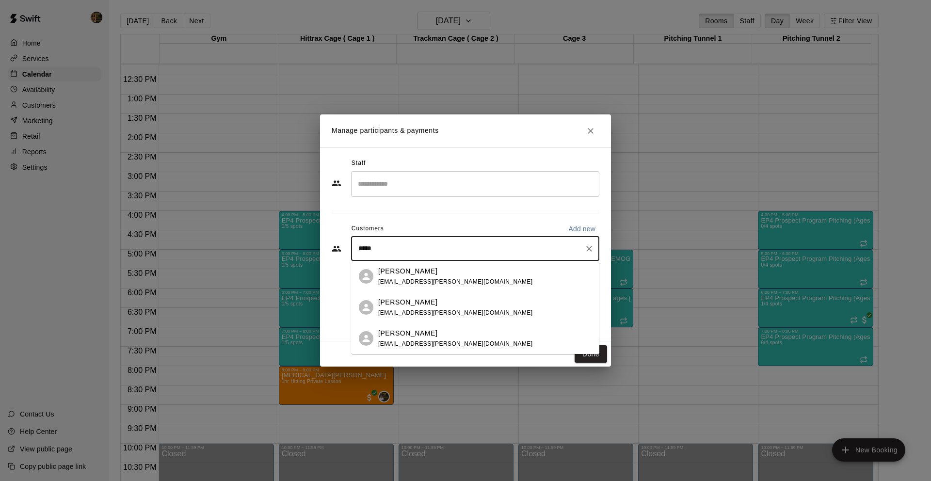
click at [443, 336] on div "[PERSON_NAME] [EMAIL_ADDRESS][PERSON_NAME][DOMAIN_NAME]" at bounding box center [484, 338] width 213 height 21
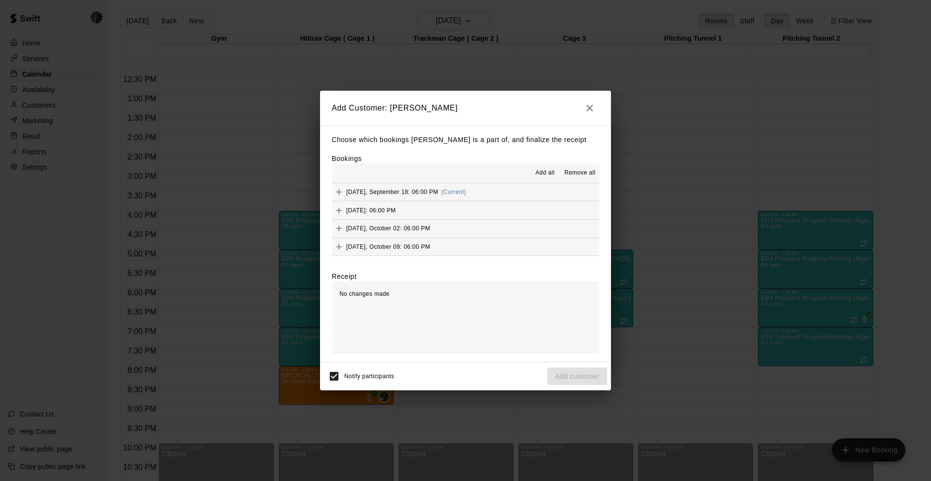
click at [461, 189] on span "(Current)" at bounding box center [453, 192] width 25 height 7
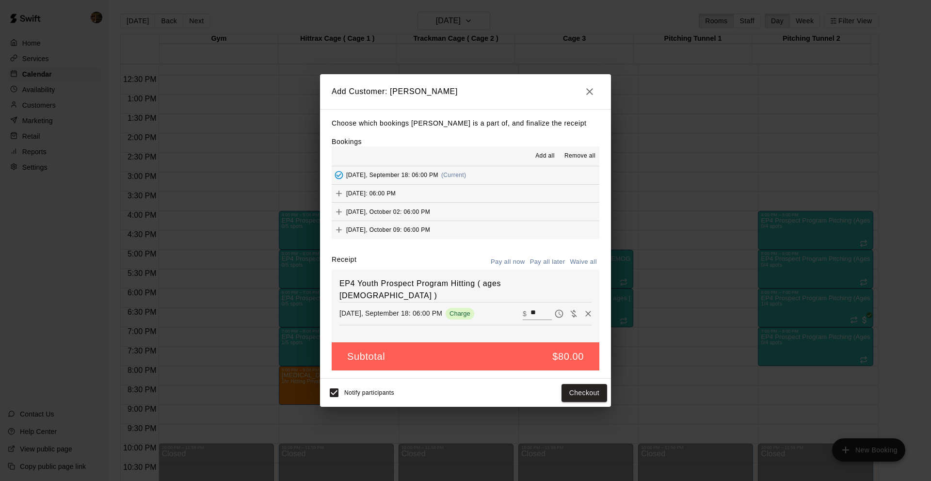
click at [582, 262] on button "Waive all" at bounding box center [583, 262] width 32 height 15
type input "*"
click at [594, 388] on button "Add customer" at bounding box center [578, 393] width 60 height 18
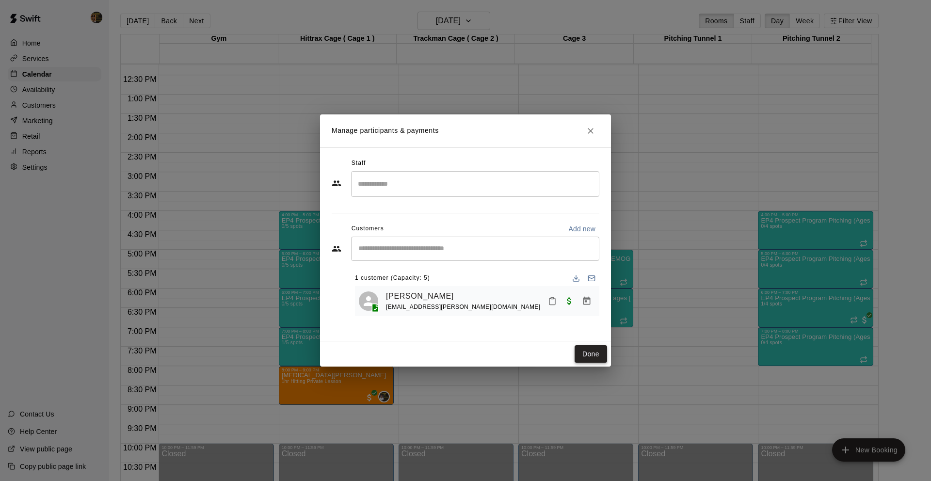
click at [599, 351] on button "Done" at bounding box center [591, 354] width 32 height 18
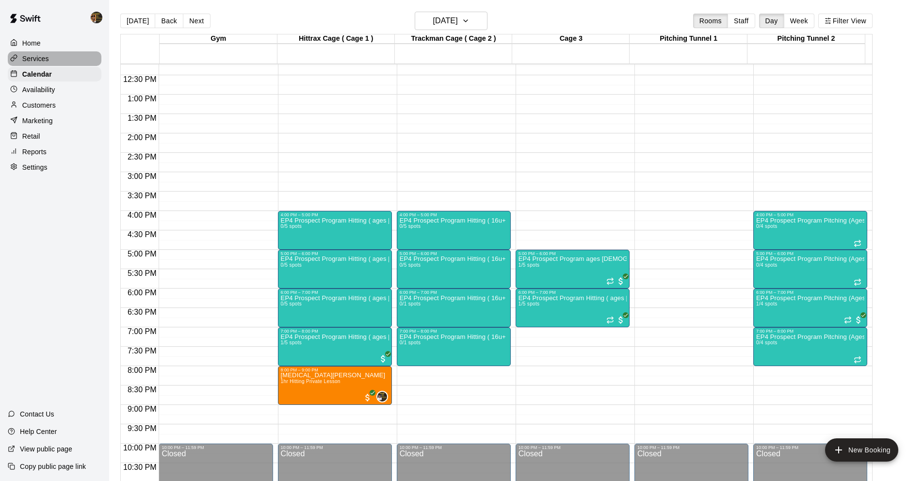
click at [51, 59] on div "Services" at bounding box center [55, 58] width 94 height 15
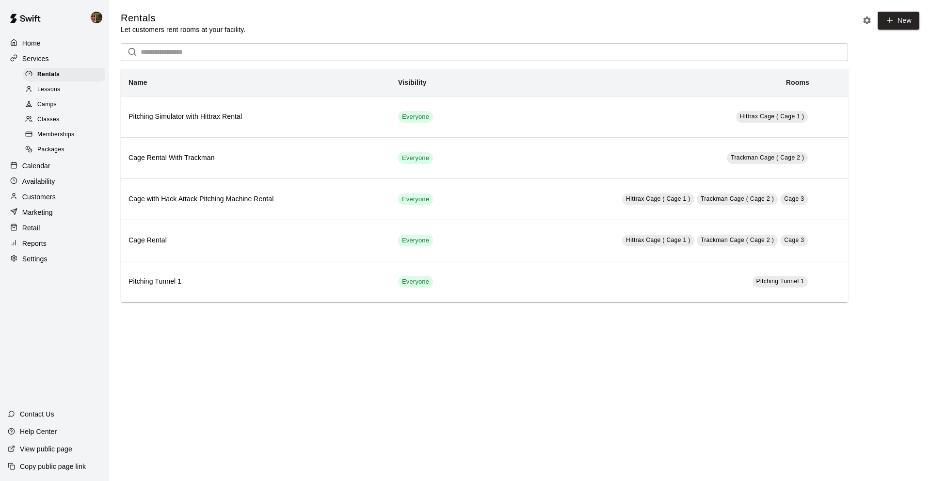
click at [58, 194] on div "Customers" at bounding box center [55, 197] width 94 height 15
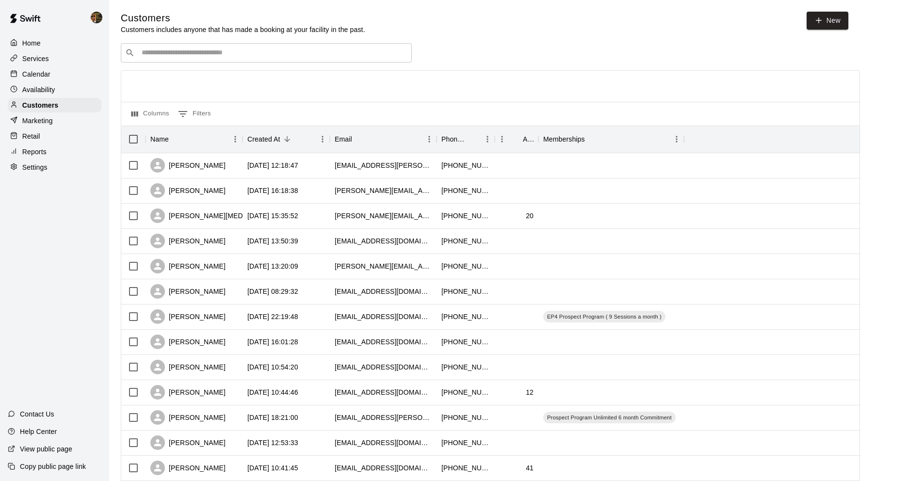
click at [253, 53] on input "Search customers by name or email" at bounding box center [273, 53] width 269 height 10
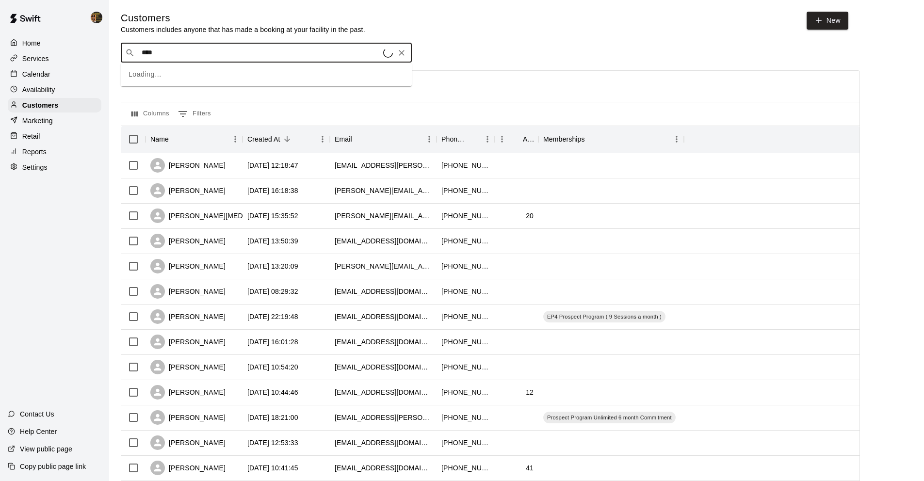
type input "*****"
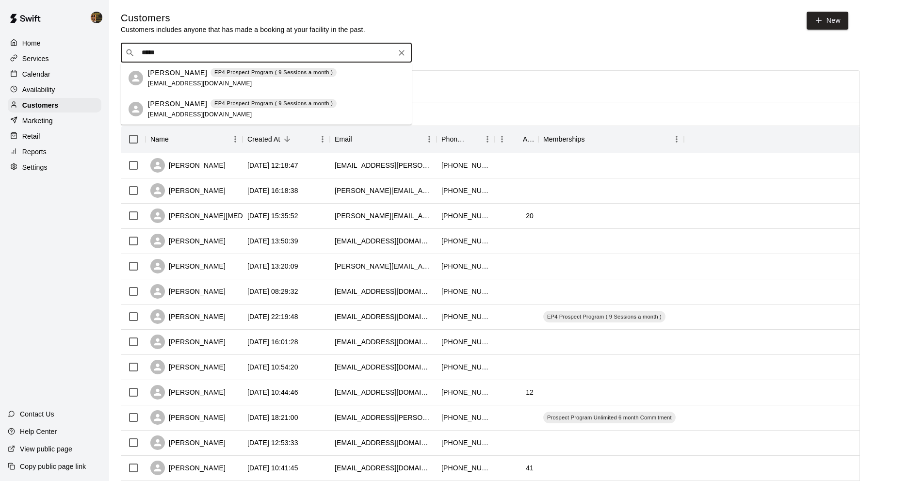
click at [185, 81] on span "[EMAIL_ADDRESS][DOMAIN_NAME]" at bounding box center [200, 83] width 104 height 7
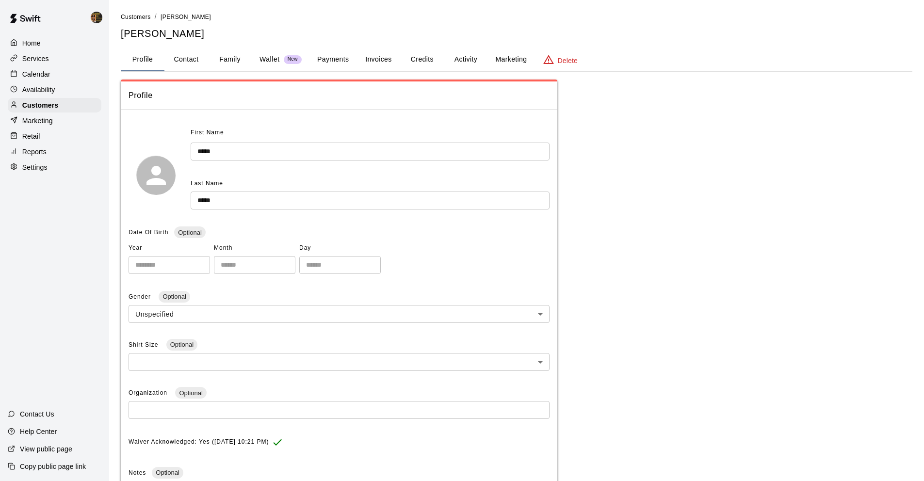
click at [347, 62] on button "Payments" at bounding box center [332, 59] width 47 height 23
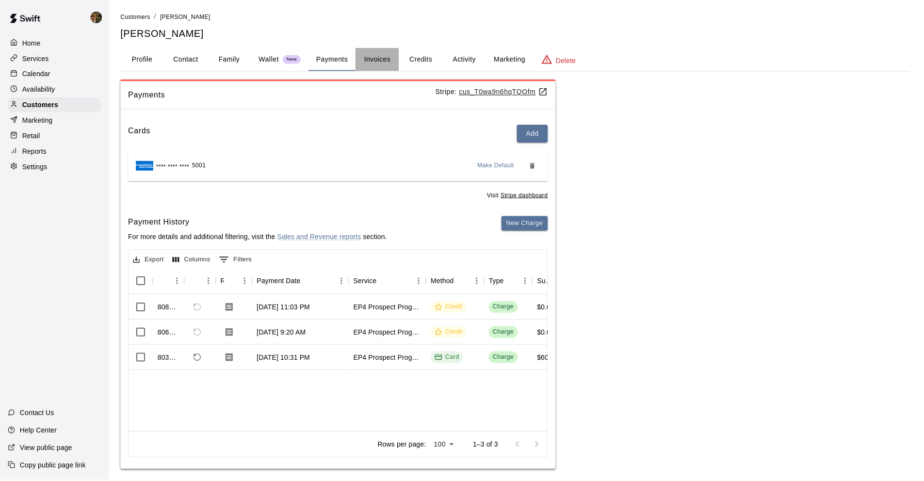
click at [390, 65] on button "Invoices" at bounding box center [378, 59] width 44 height 23
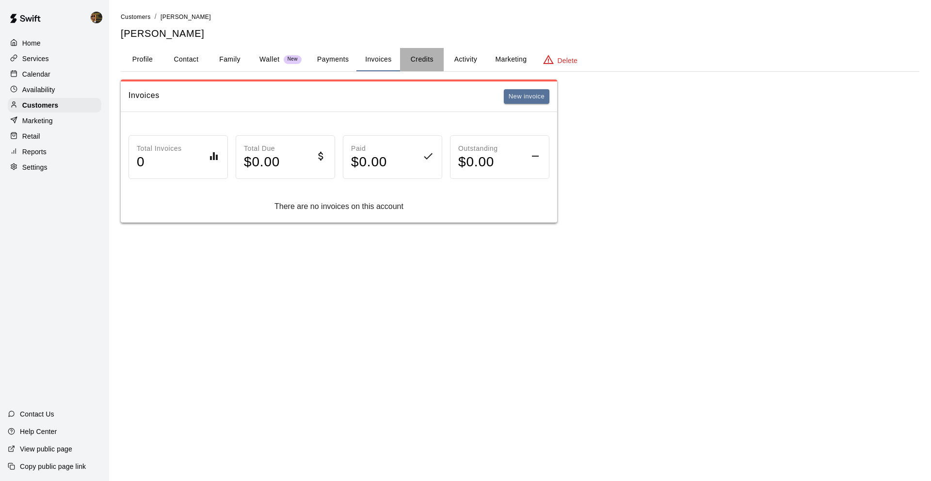
click at [409, 63] on button "Credits" at bounding box center [422, 59] width 44 height 23
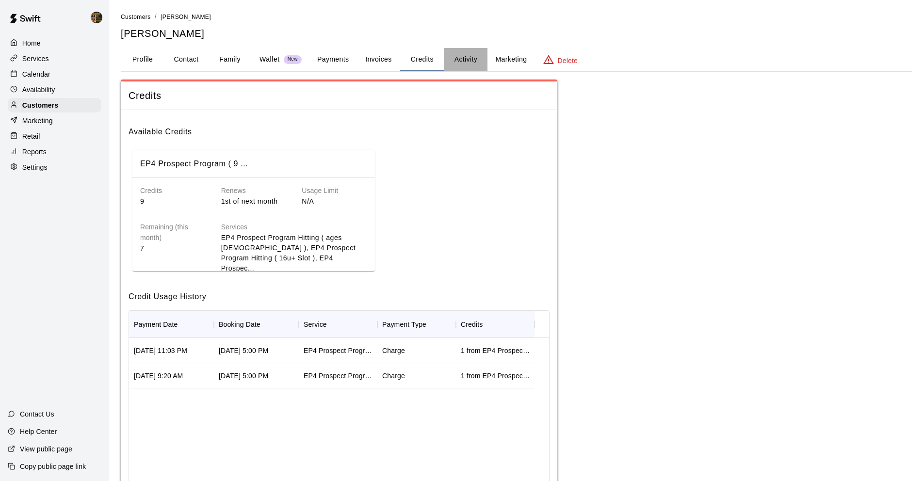
click at [449, 67] on button "Activity" at bounding box center [466, 59] width 44 height 23
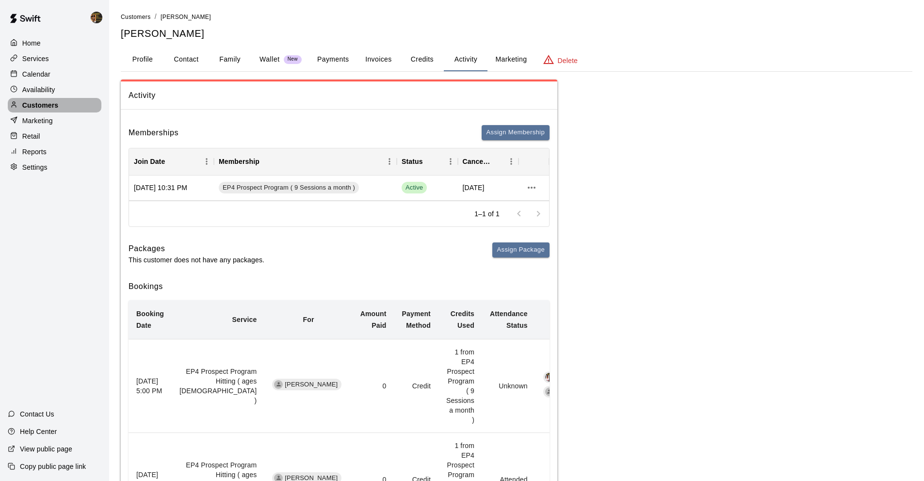
click at [68, 105] on div "Customers" at bounding box center [55, 105] width 94 height 15
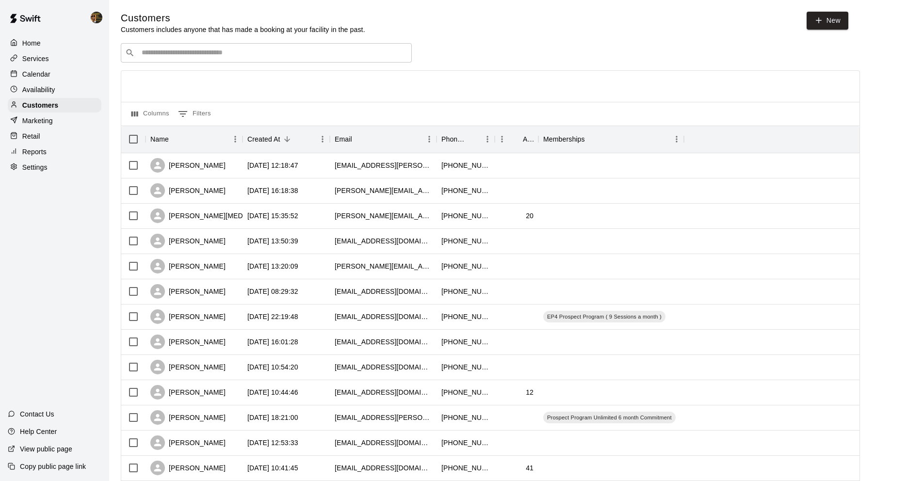
click at [49, 61] on div "Services" at bounding box center [55, 58] width 94 height 15
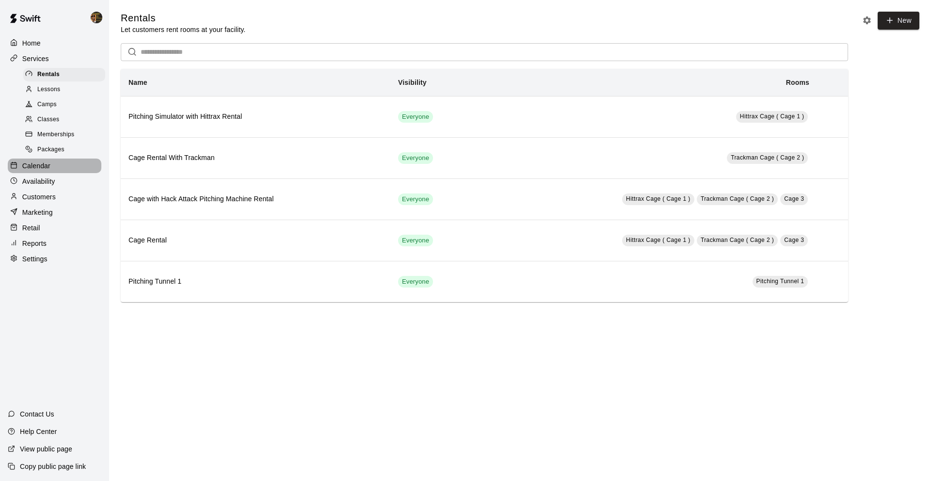
click at [49, 167] on p "Calendar" at bounding box center [36, 166] width 28 height 10
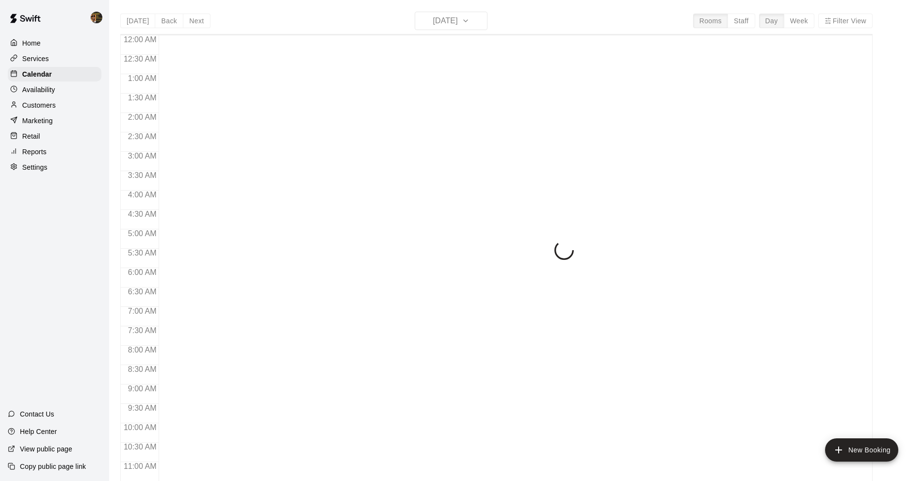
scroll to position [474, 0]
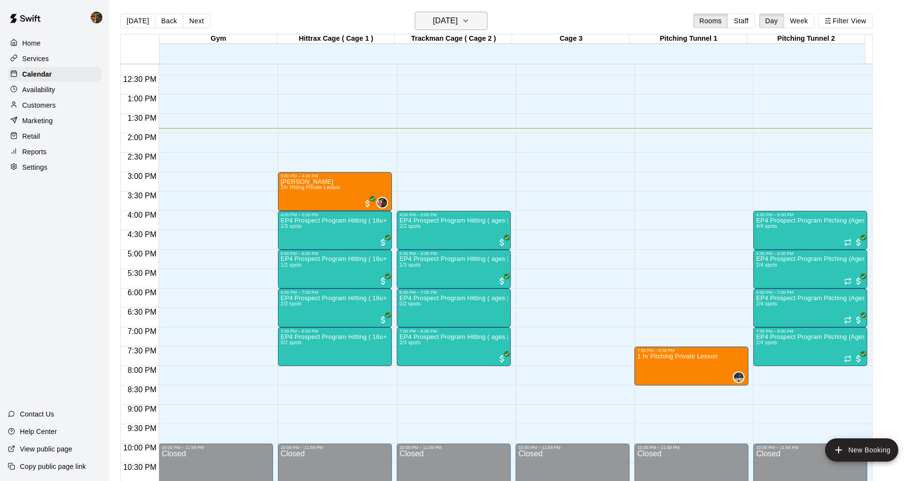
click at [469, 28] on button "[DATE]" at bounding box center [451, 21] width 73 height 18
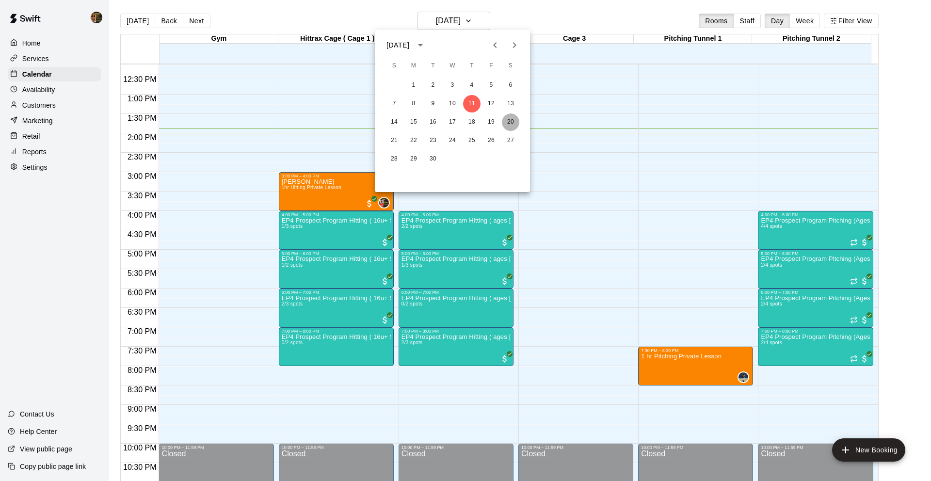
click at [508, 121] on button "20" at bounding box center [510, 121] width 17 height 17
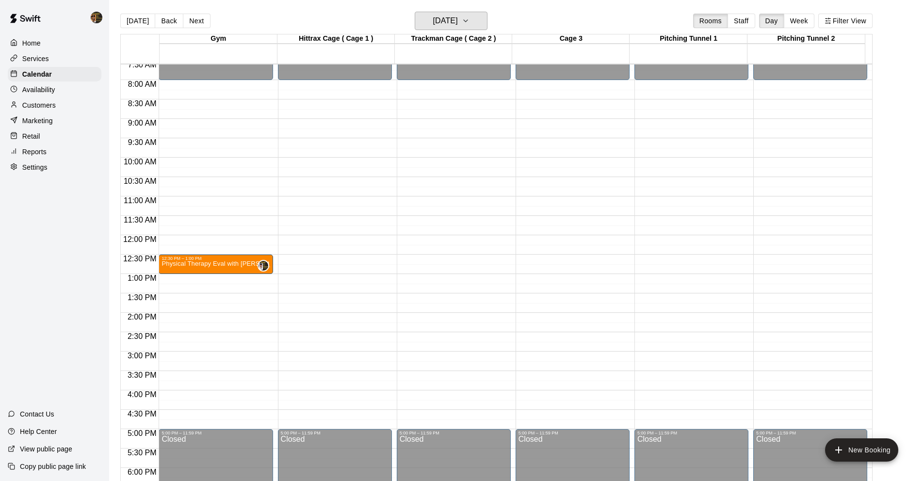
scroll to position [285, 0]
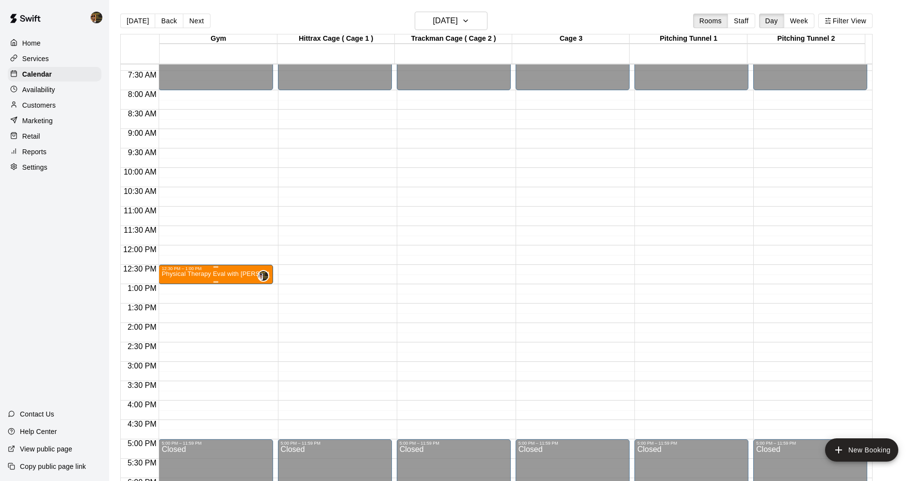
click at [209, 274] on p "Physical Therapy Eval with [PERSON_NAME]" at bounding box center [216, 274] width 108 height 0
click at [177, 310] on img "edit" at bounding box center [171, 307] width 11 height 11
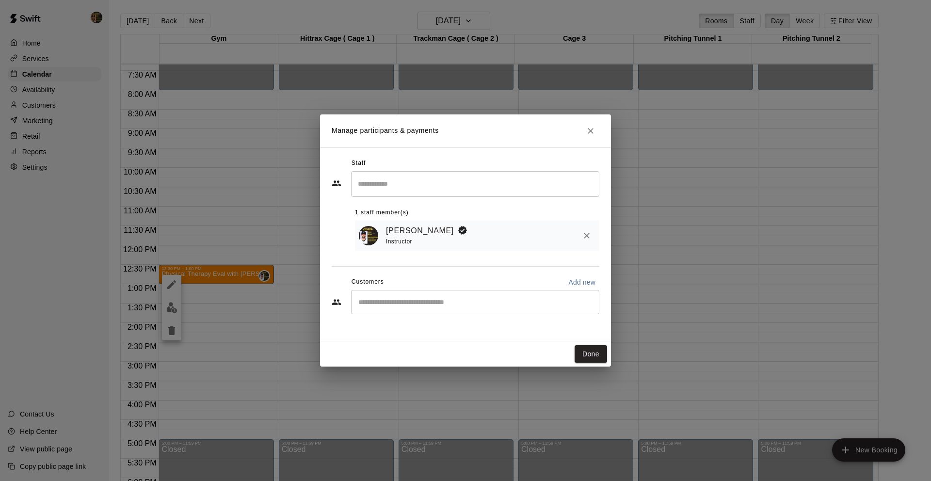
click at [386, 310] on div "​" at bounding box center [475, 302] width 248 height 24
type input "*****"
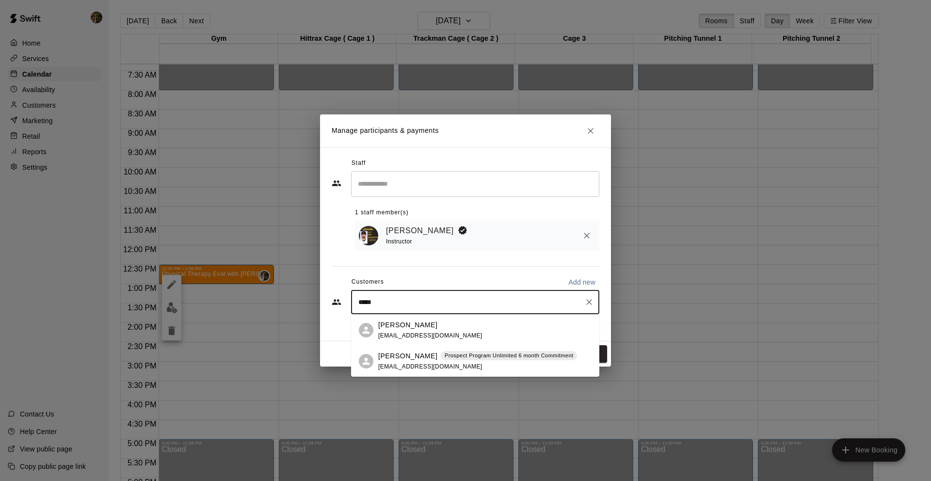
click at [392, 370] on span "[EMAIL_ADDRESS][DOMAIN_NAME]" at bounding box center [430, 366] width 104 height 7
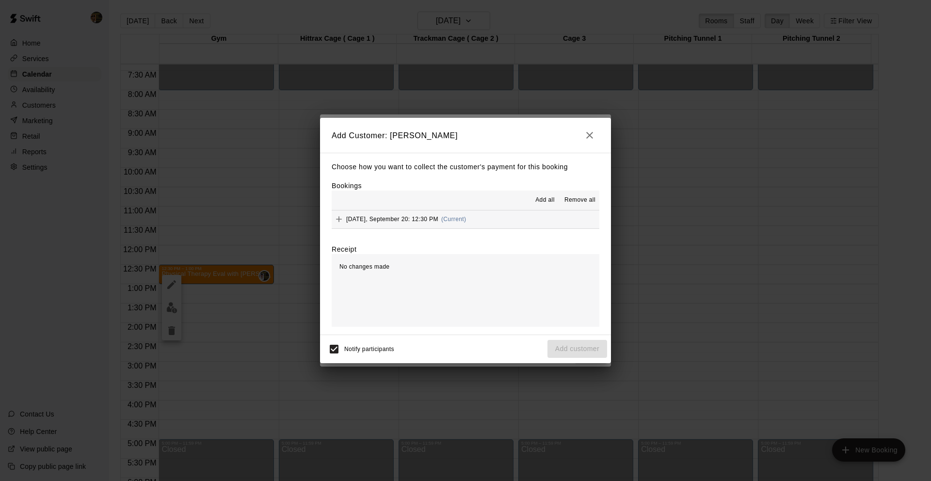
click at [392, 217] on span "[DATE], September 20: 12:30 PM" at bounding box center [392, 219] width 92 height 7
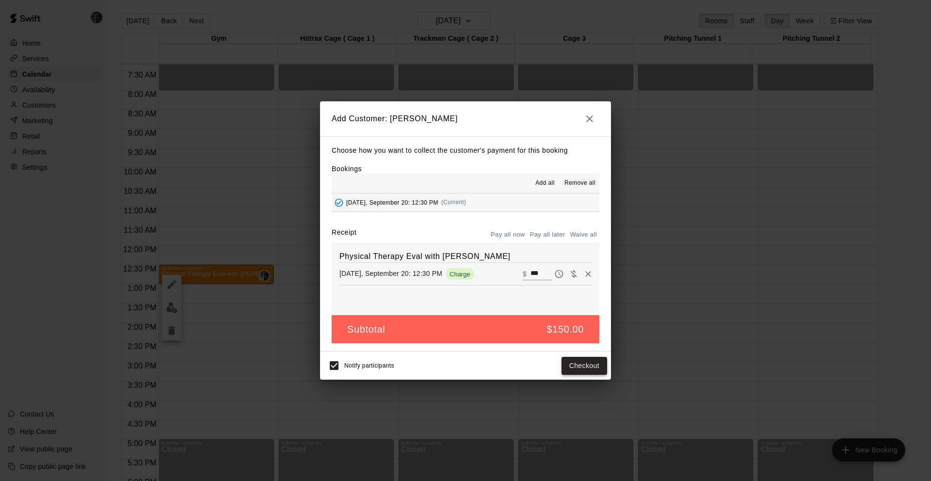
click at [574, 362] on button "Checkout" at bounding box center [585, 366] width 46 height 18
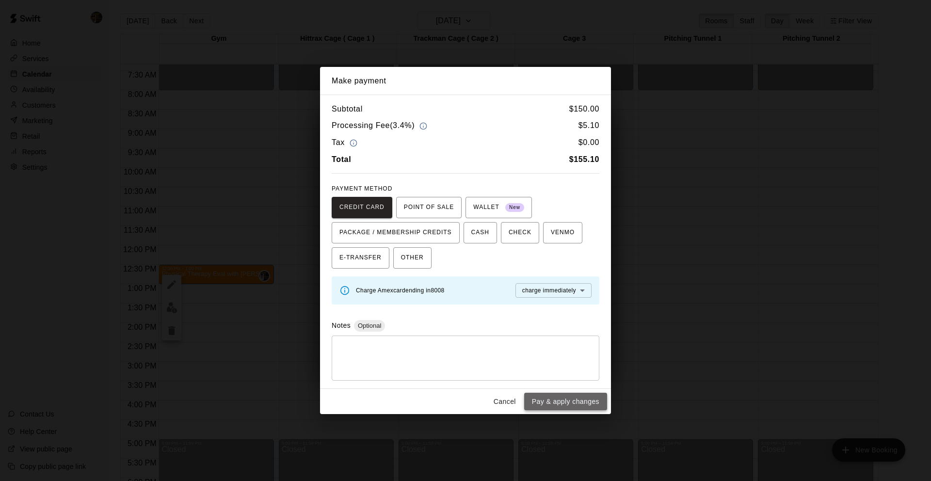
click at [549, 400] on button "Pay & apply changes" at bounding box center [565, 402] width 83 height 18
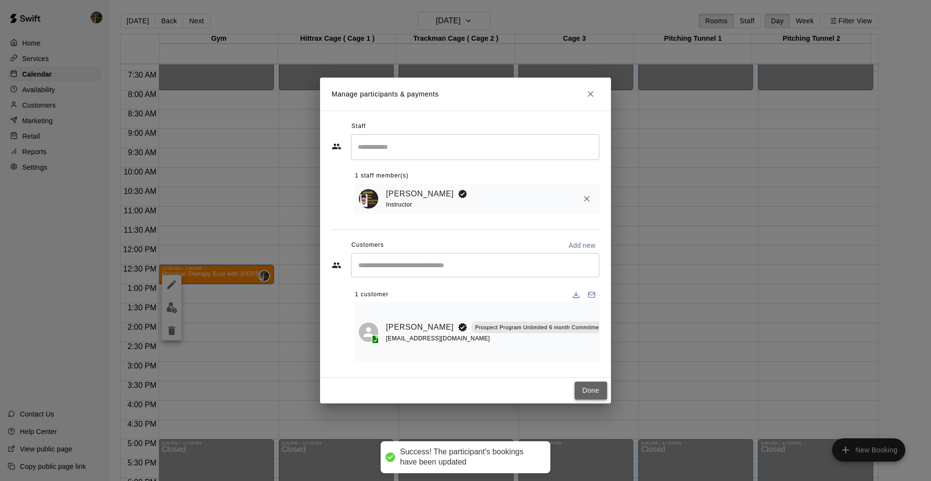
click at [596, 387] on button "Done" at bounding box center [591, 391] width 32 height 18
